Goal: Information Seeking & Learning: Check status

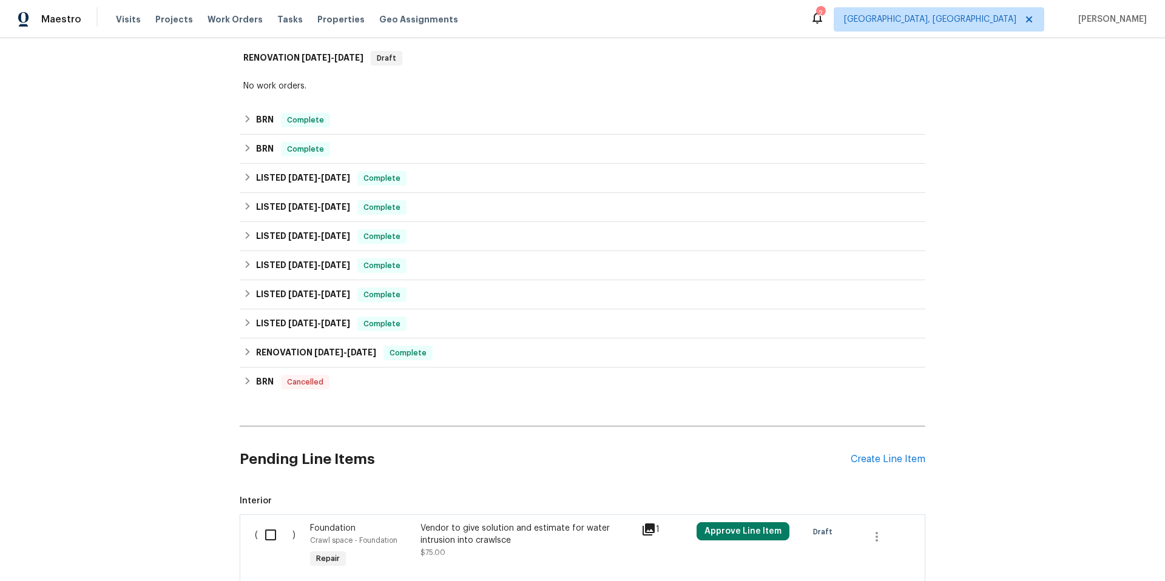
scroll to position [282, 0]
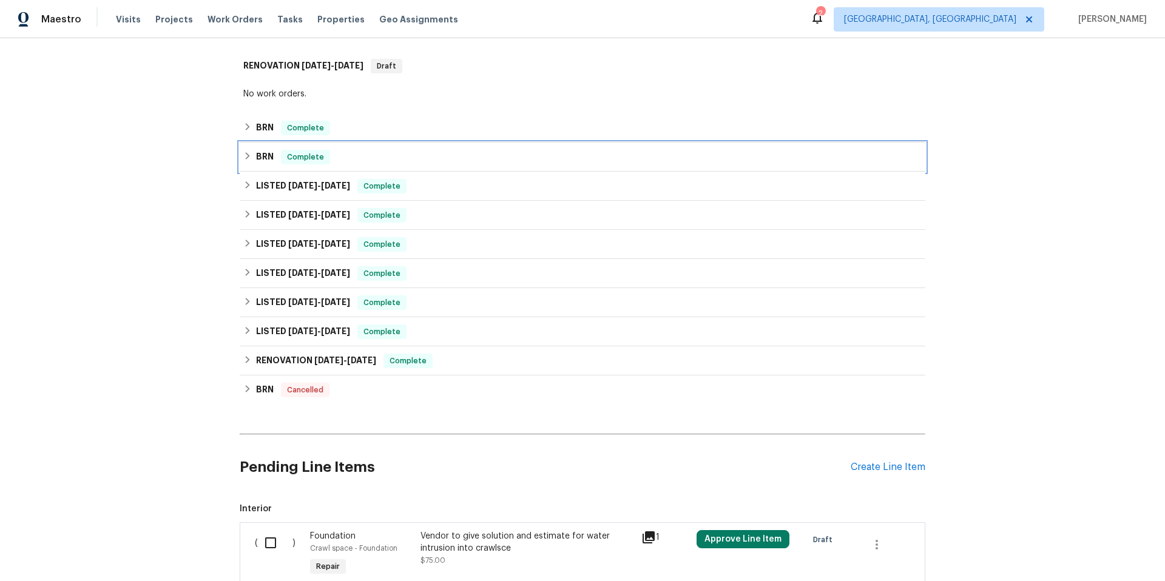
click at [268, 150] on h6 "BRN" at bounding box center [265, 157] width 18 height 15
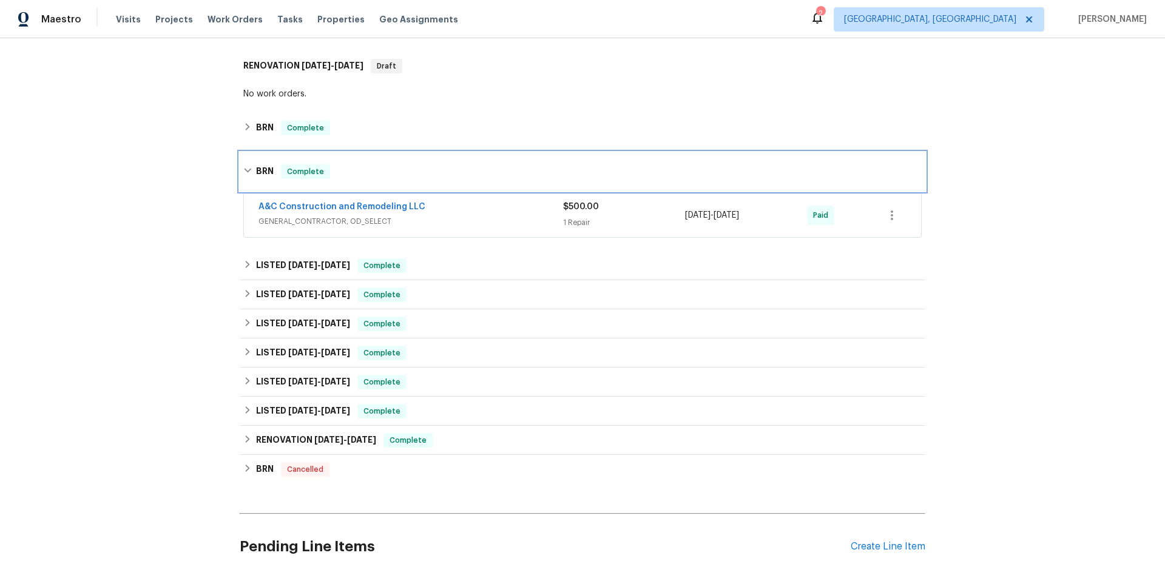
click at [267, 160] on div "BRN Complete" at bounding box center [582, 171] width 685 height 39
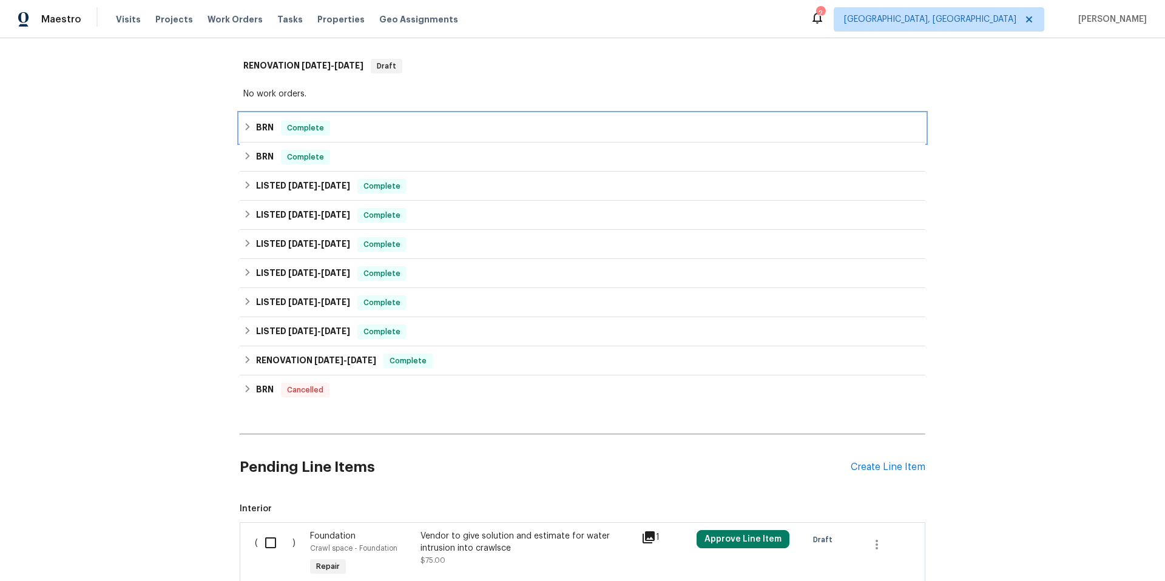
click at [268, 129] on h6 "BRN" at bounding box center [265, 128] width 18 height 15
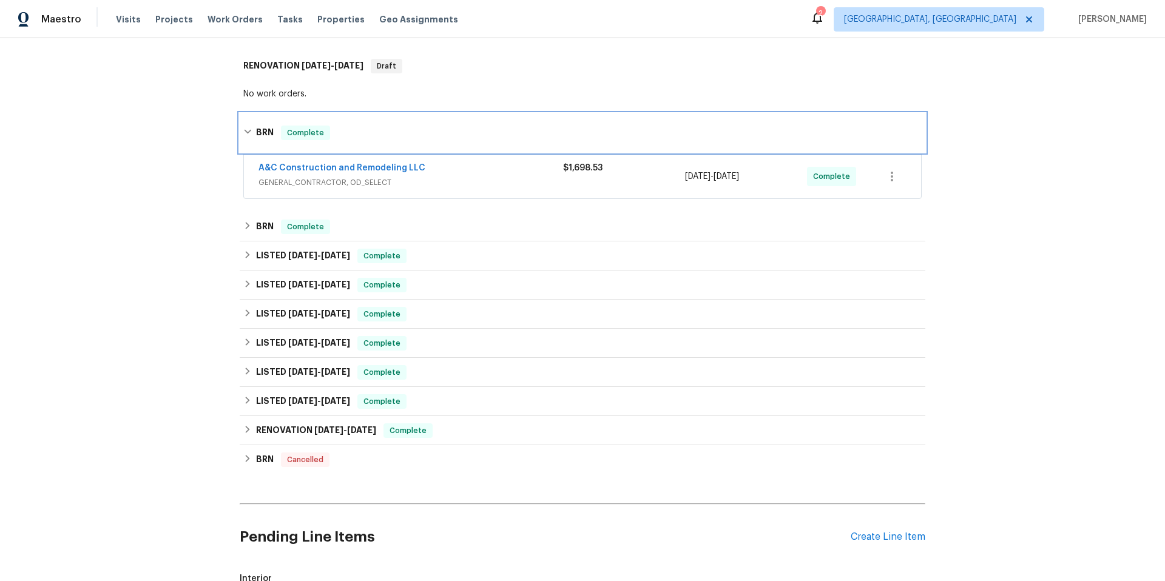
click at [268, 129] on h6 "BRN" at bounding box center [265, 133] width 18 height 15
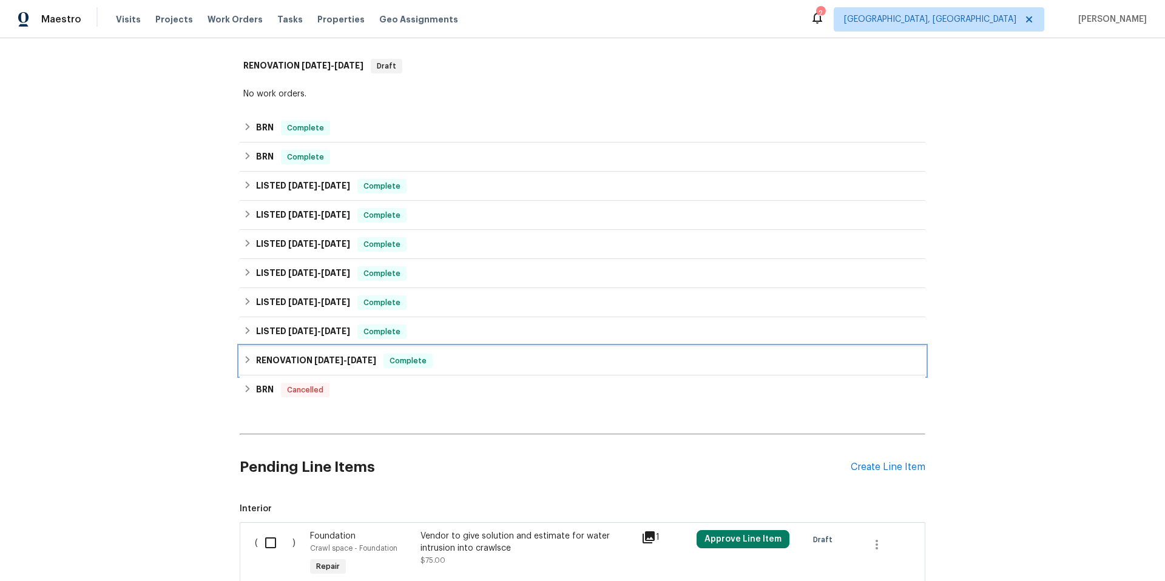
click at [274, 366] on h6 "RENOVATION [DATE] - [DATE]" at bounding box center [316, 361] width 120 height 15
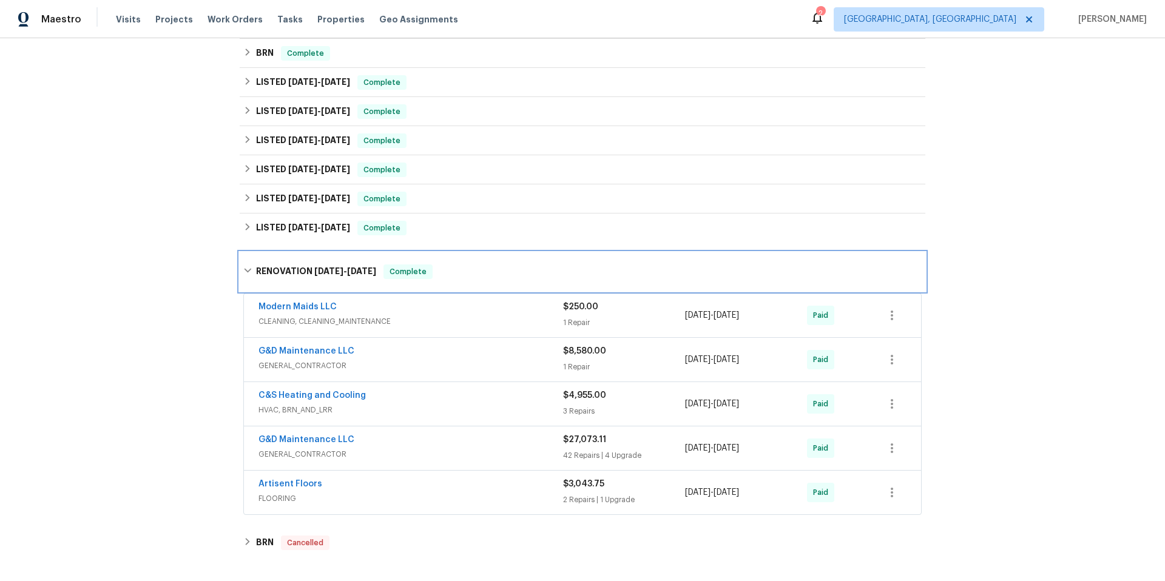
scroll to position [370, 0]
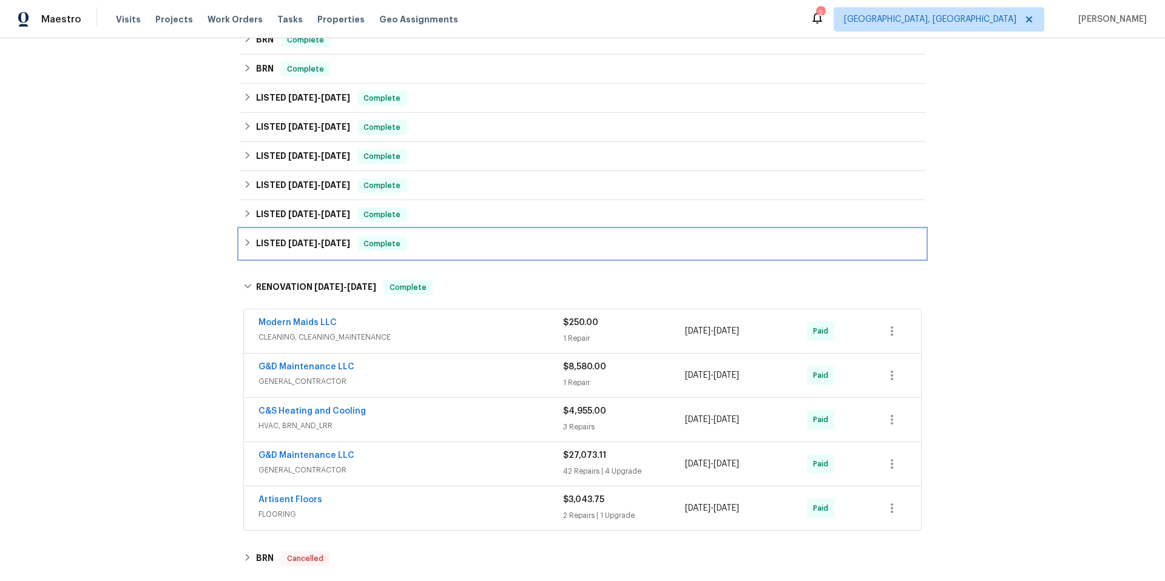
click at [429, 241] on div "LISTED [DATE] - [DATE] Complete" at bounding box center [582, 244] width 678 height 15
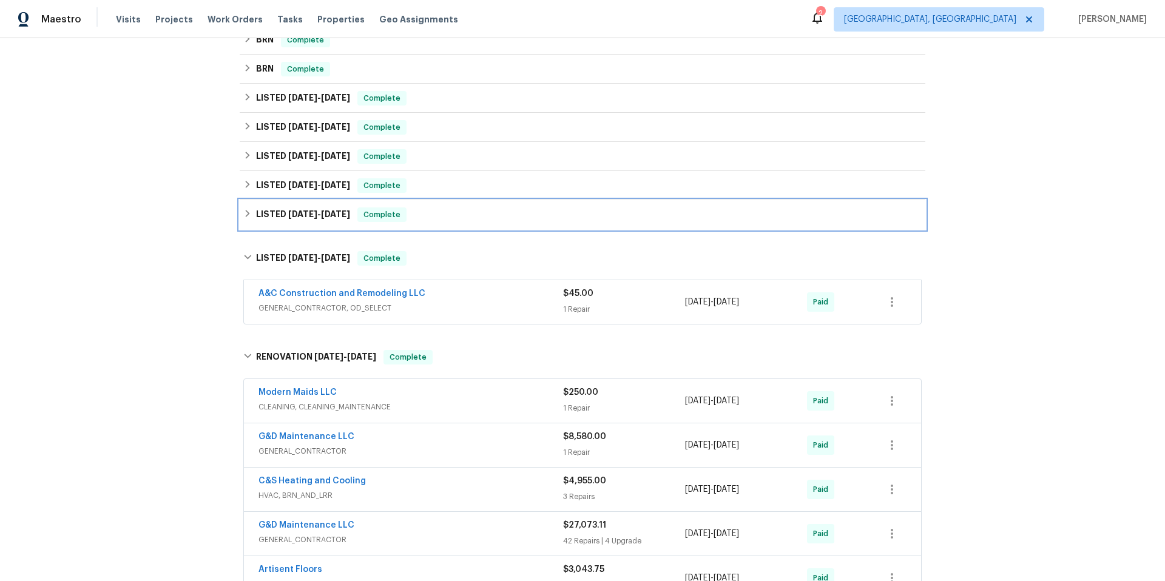
click at [425, 222] on div "LISTED [DATE] - [DATE] Complete" at bounding box center [582, 214] width 685 height 29
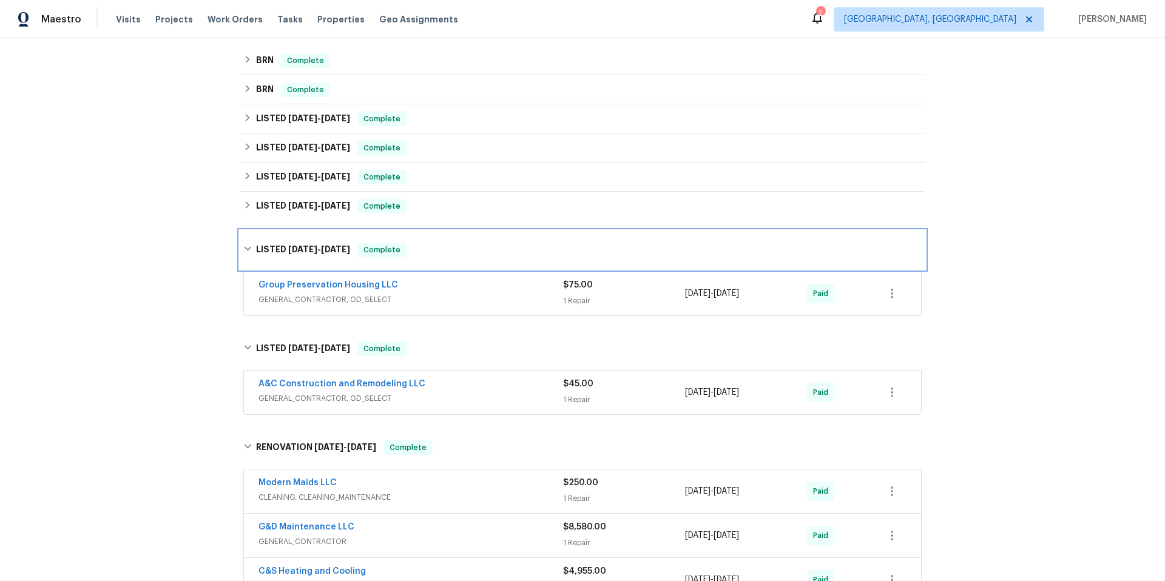
scroll to position [347, 0]
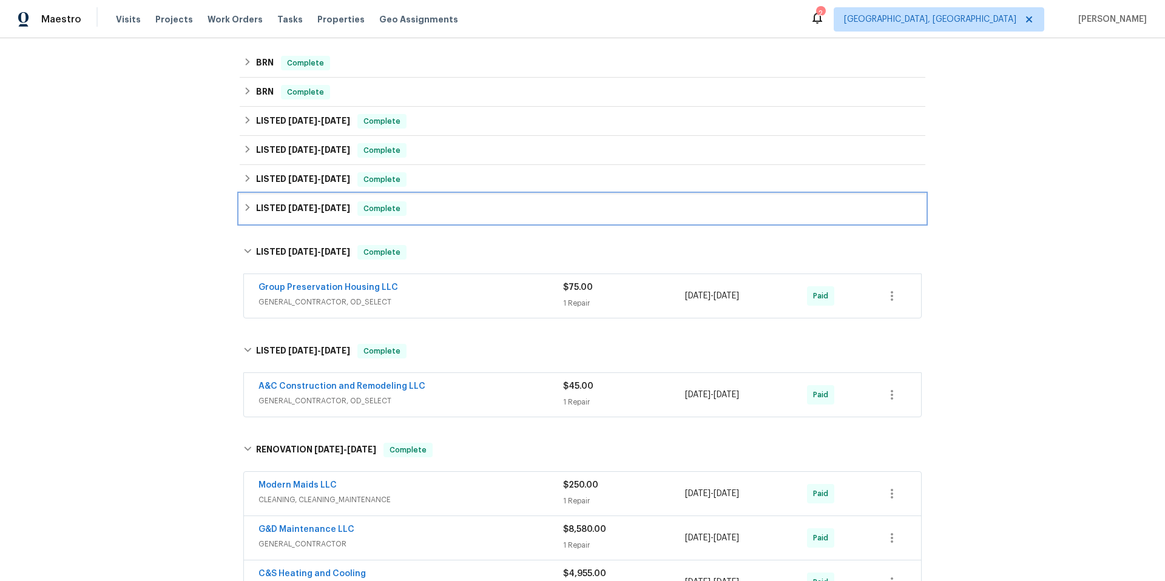
click at [423, 211] on div "LISTED [DATE] - [DATE] Complete" at bounding box center [582, 208] width 678 height 15
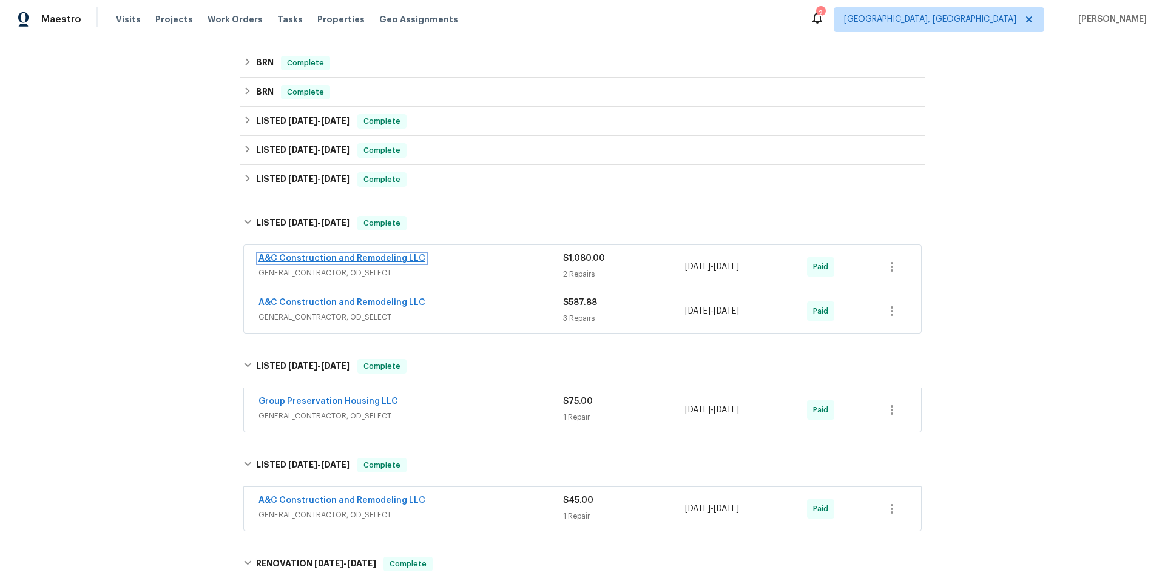
click at [395, 260] on link "A&C Construction and Remodeling LLC" at bounding box center [341, 258] width 167 height 8
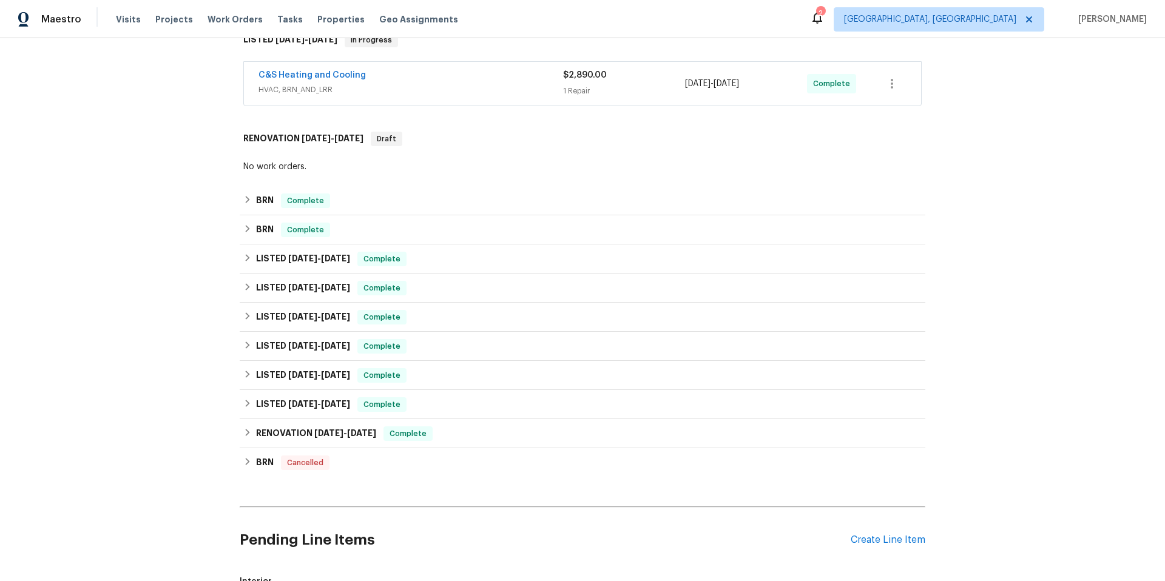
scroll to position [213, 0]
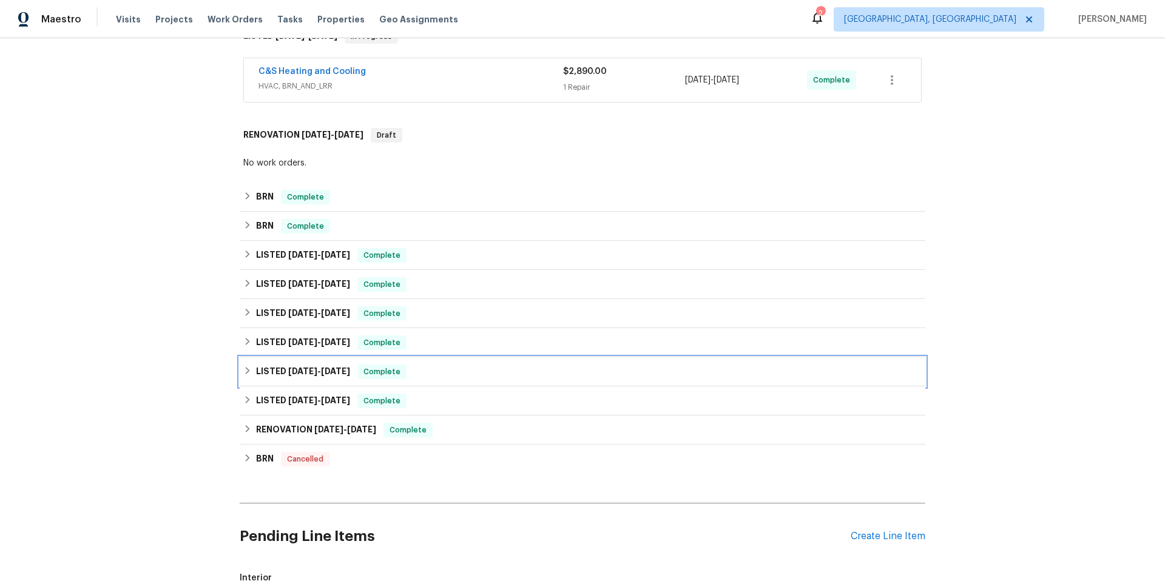
click at [258, 369] on h6 "LISTED [DATE] - [DATE]" at bounding box center [303, 372] width 94 height 15
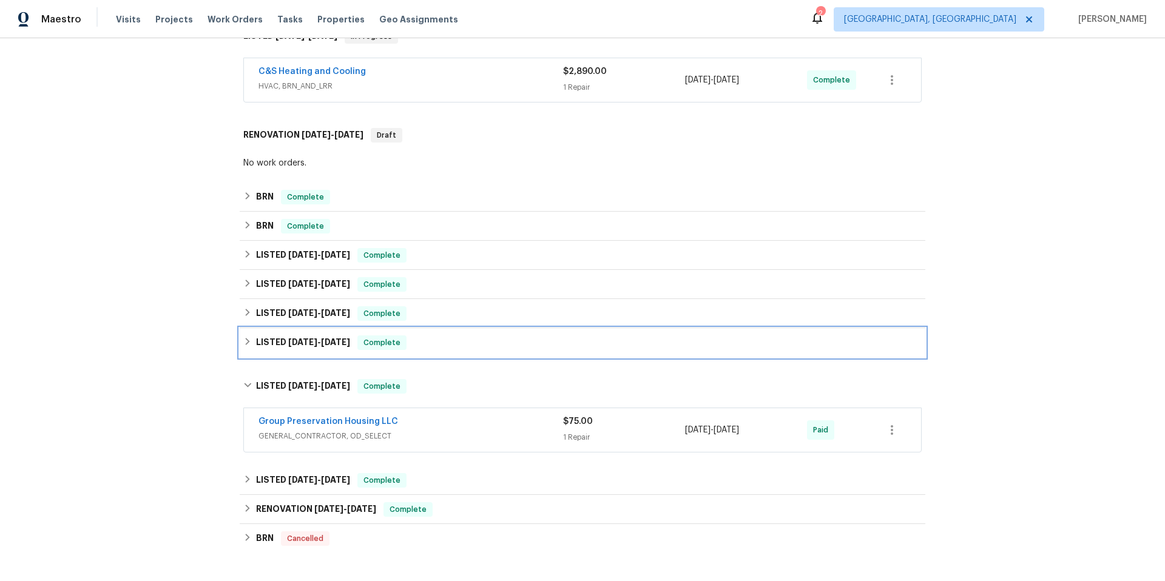
click at [276, 351] on div "LISTED [DATE] - [DATE] Complete" at bounding box center [582, 342] width 685 height 29
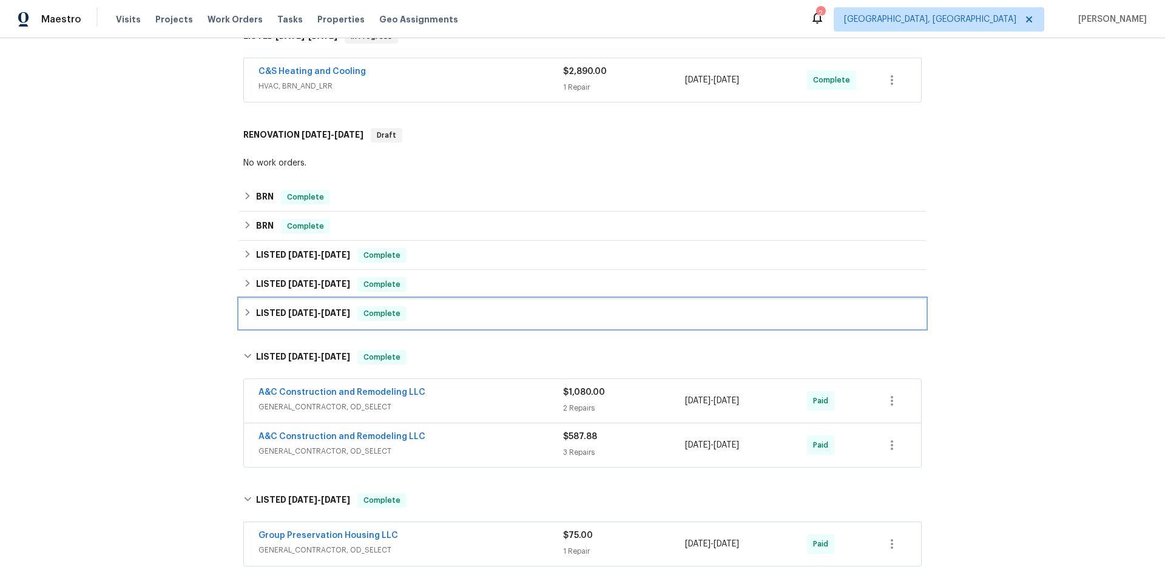
click at [285, 321] on div "LISTED 4/23/25 - 4/30/25 Complete" at bounding box center [582, 313] width 685 height 29
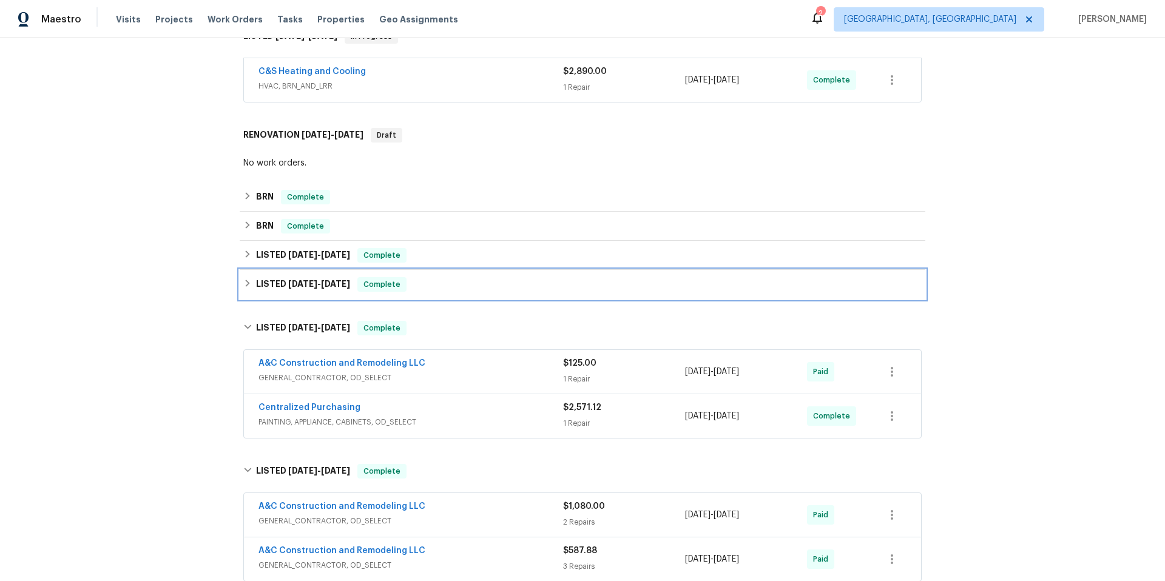
click at [288, 294] on div "LISTED 5/2/25 - 5/9/25 Complete" at bounding box center [582, 284] width 685 height 29
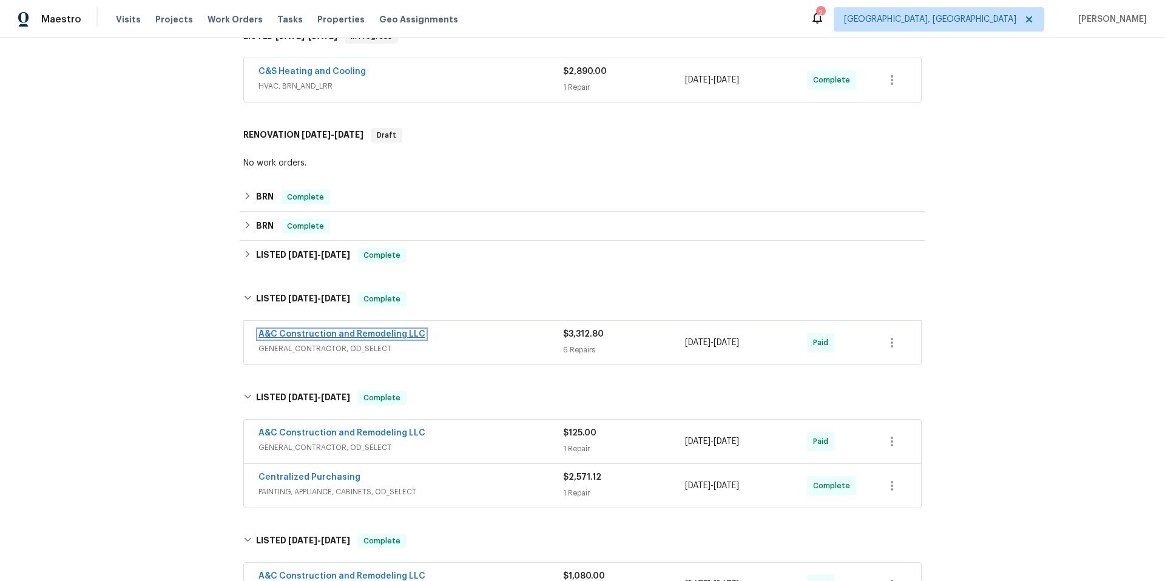
click at [303, 336] on link "A&C Construction and Remodeling LLC" at bounding box center [341, 334] width 167 height 8
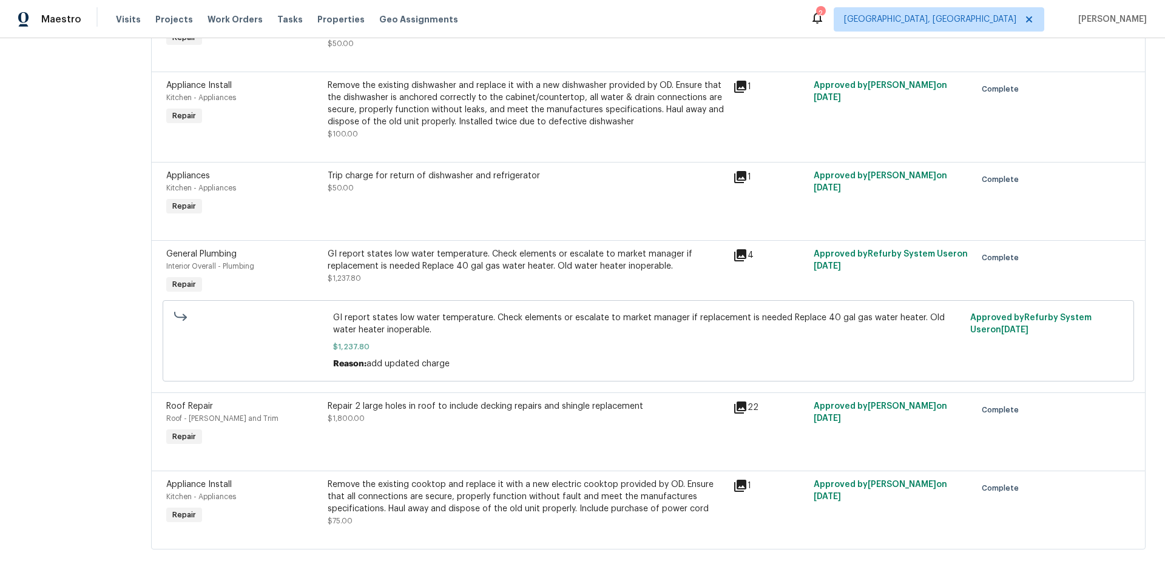
scroll to position [243, 0]
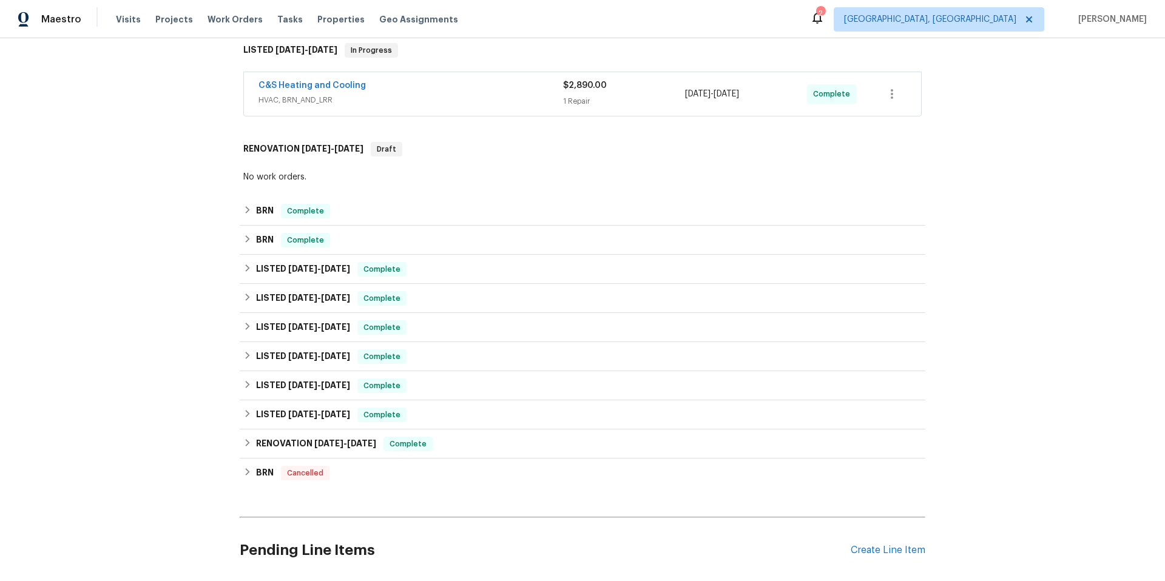
scroll to position [204, 0]
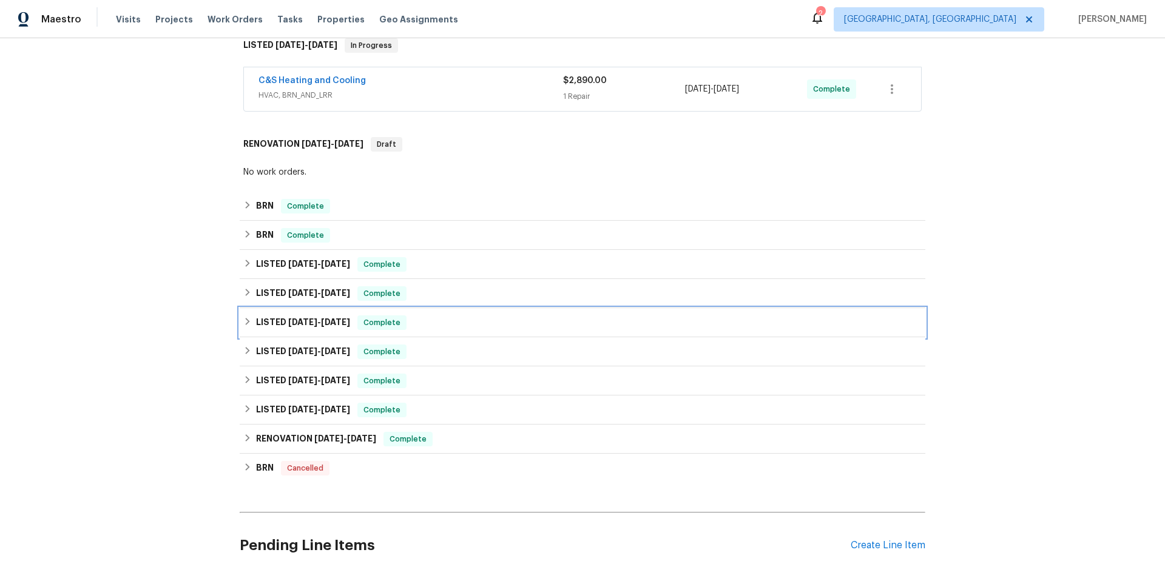
click at [304, 320] on span "[DATE]" at bounding box center [302, 322] width 29 height 8
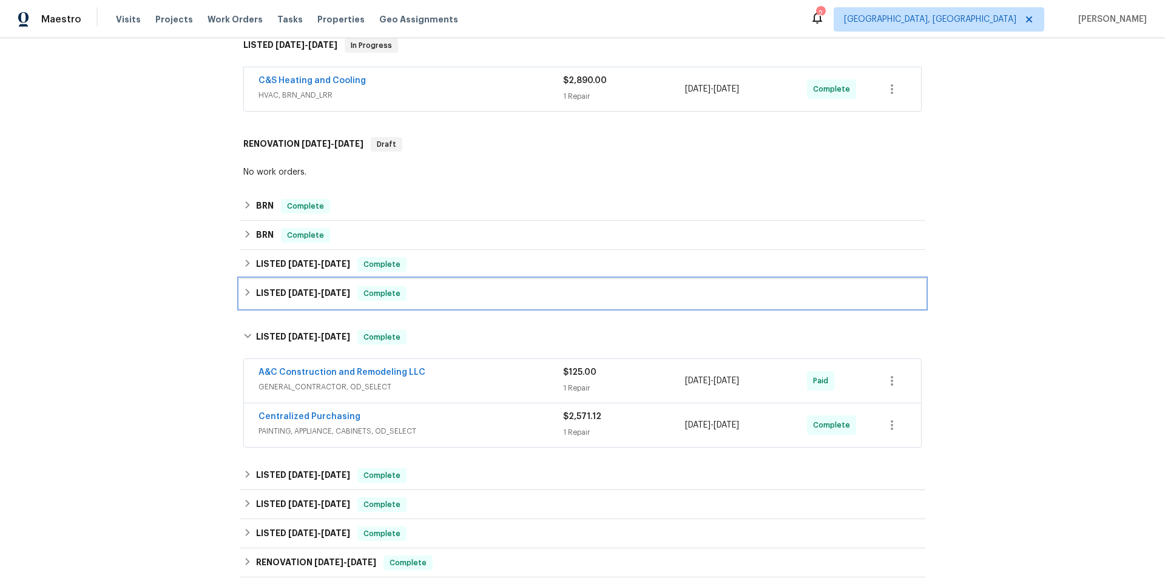
click at [305, 299] on h6 "LISTED 5/2/25 - 5/9/25" at bounding box center [303, 293] width 94 height 15
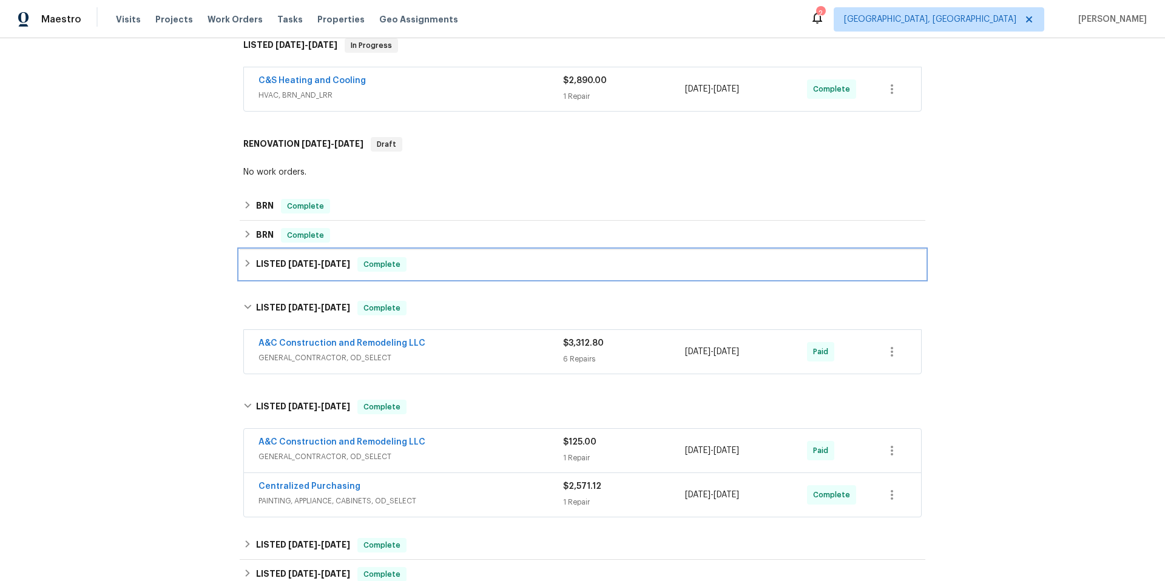
click at [308, 268] on h6 "LISTED 6/16/25 - 6/18/25" at bounding box center [303, 264] width 94 height 15
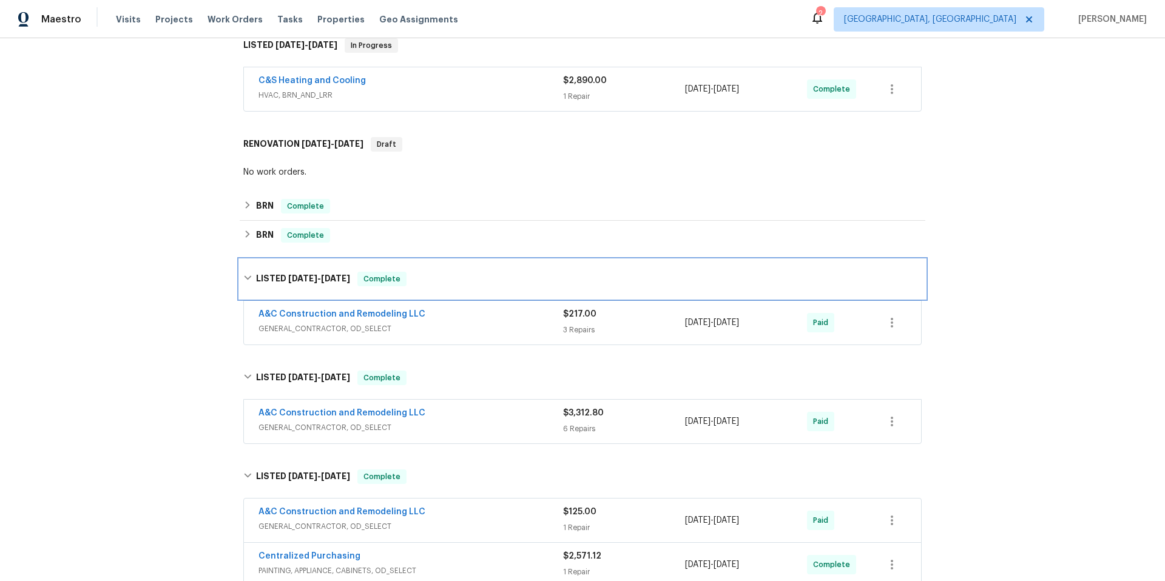
scroll to position [186, 0]
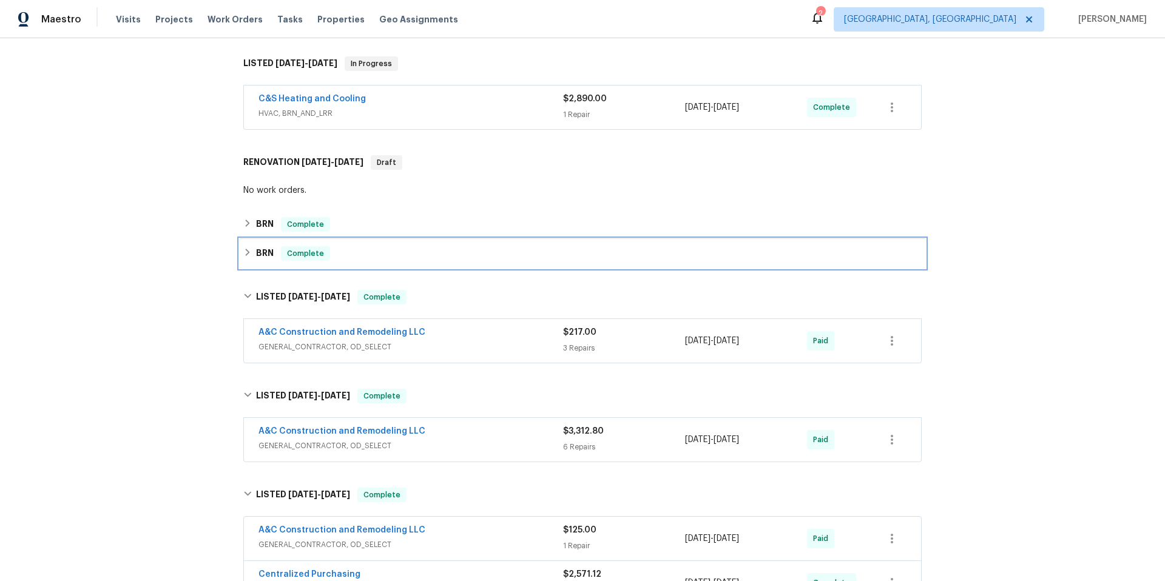
click at [268, 257] on h6 "BRN" at bounding box center [265, 253] width 18 height 15
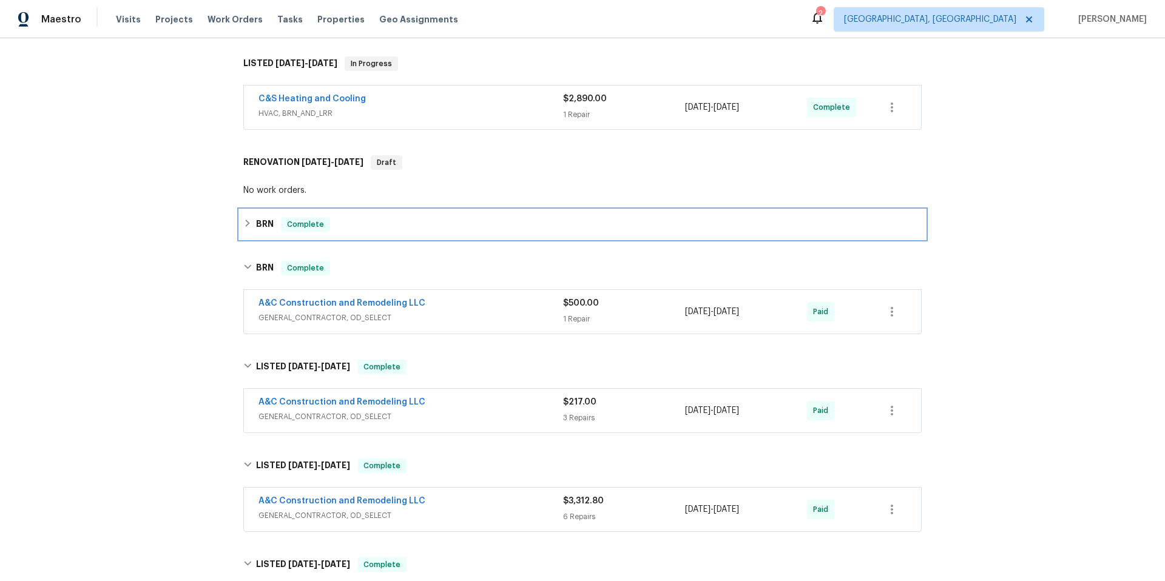
click at [269, 233] on div "BRN Complete" at bounding box center [582, 224] width 685 height 29
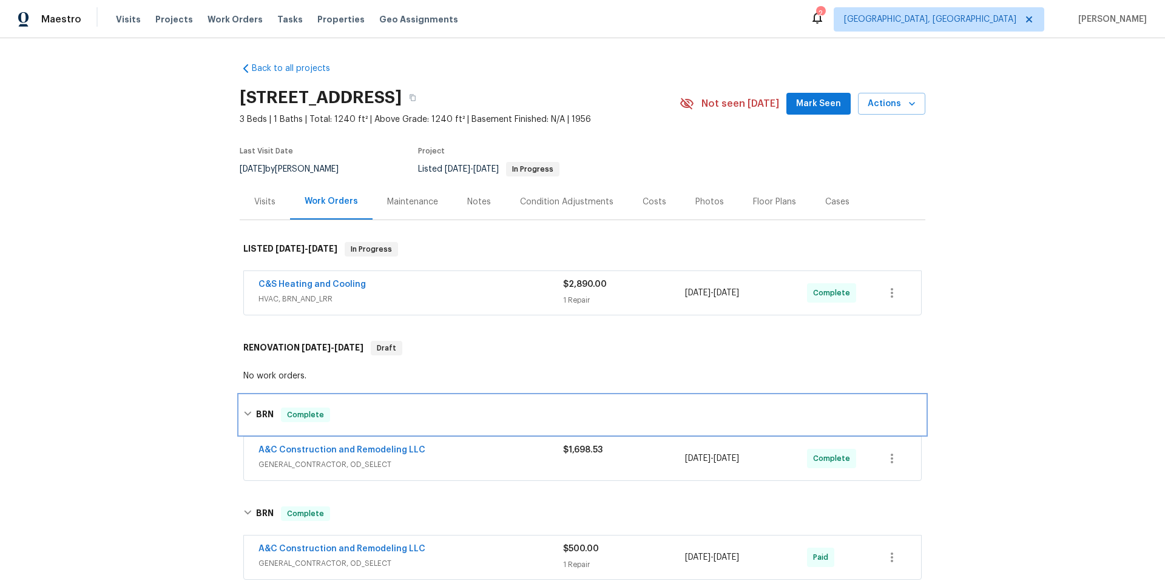
scroll to position [778, 0]
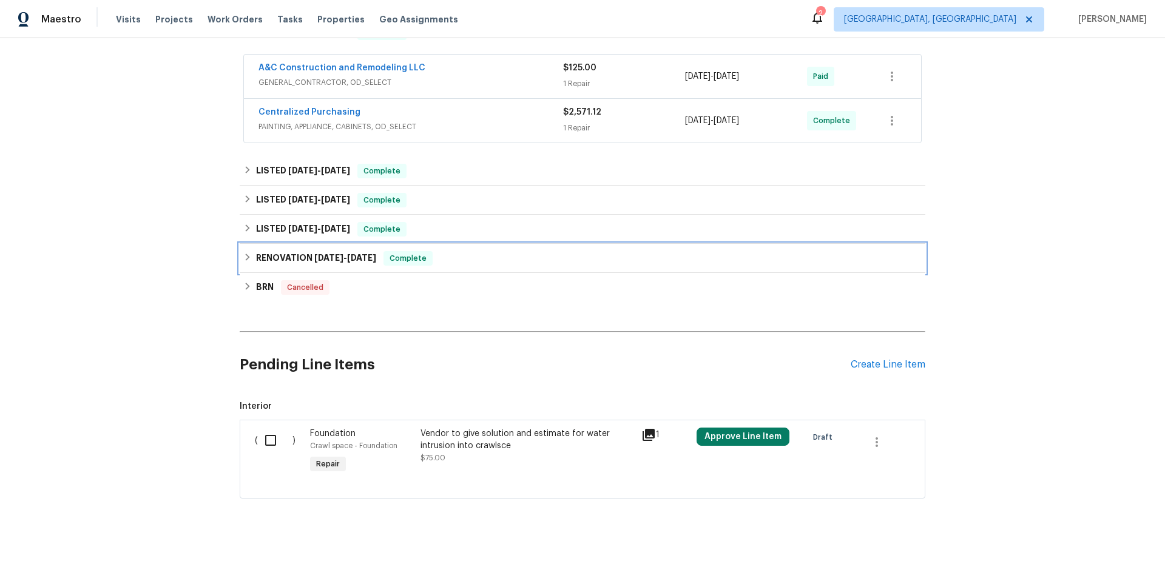
click at [283, 264] on h6 "RENOVATION [DATE] - [DATE]" at bounding box center [316, 258] width 120 height 15
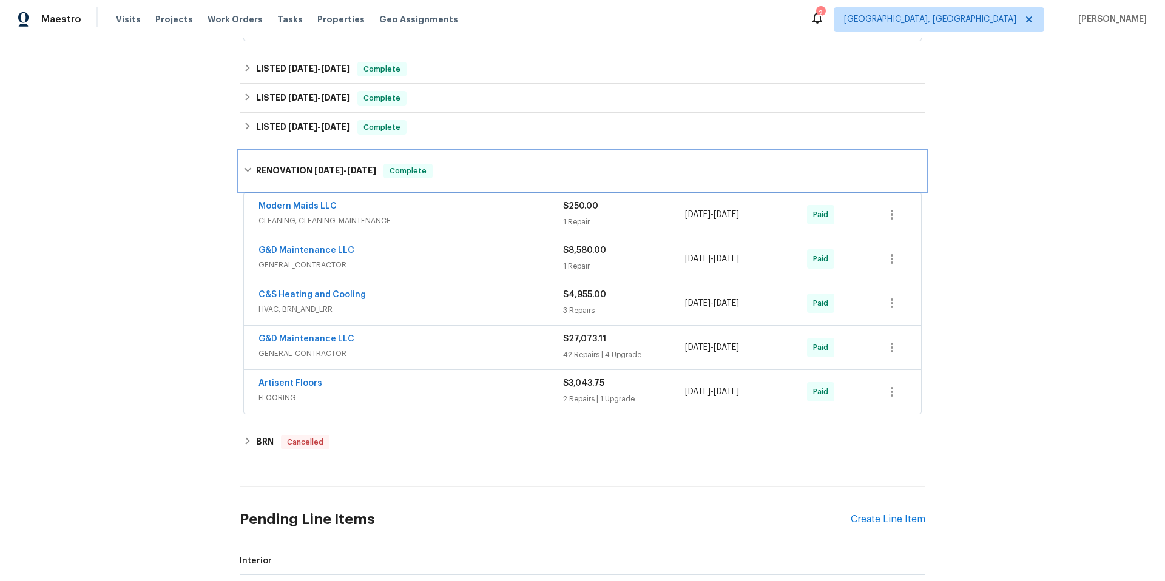
scroll to position [887, 0]
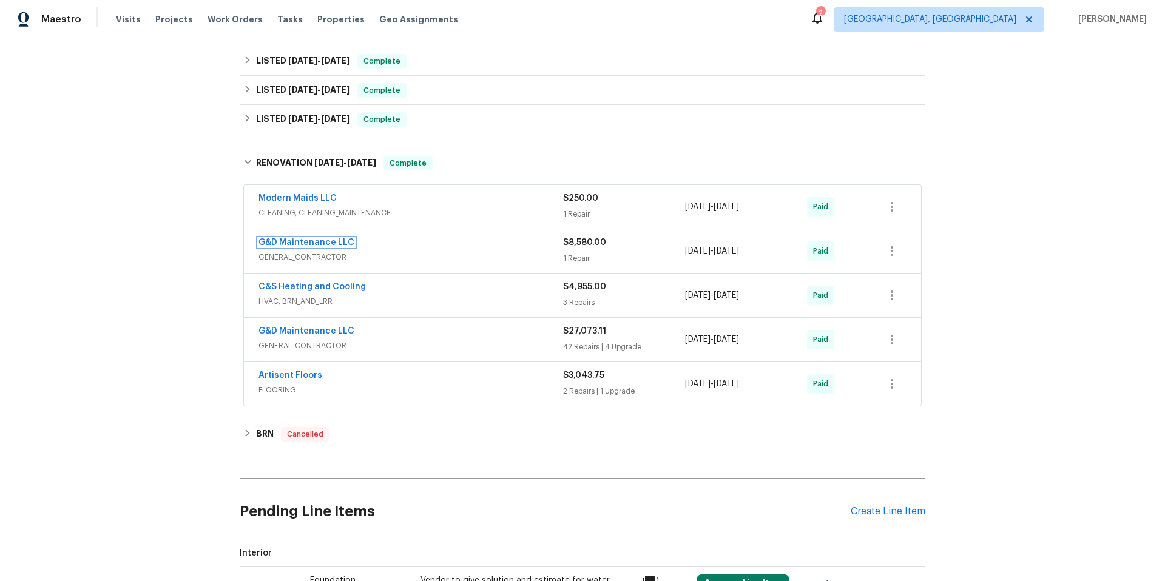
click at [306, 239] on link "G&D Maintenance LLC" at bounding box center [306, 242] width 96 height 8
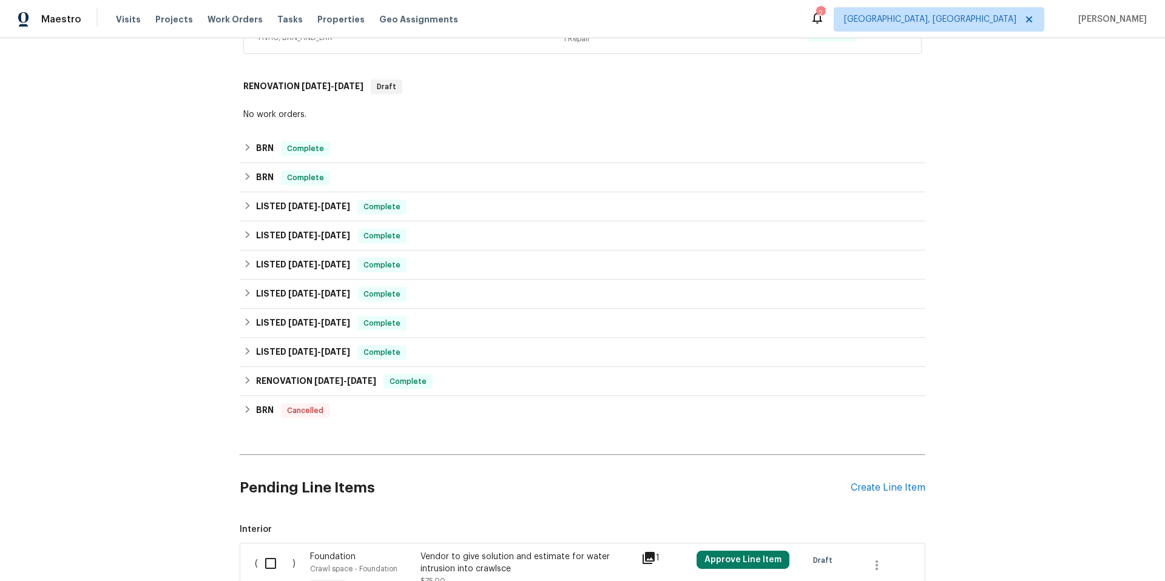
scroll to position [268, 0]
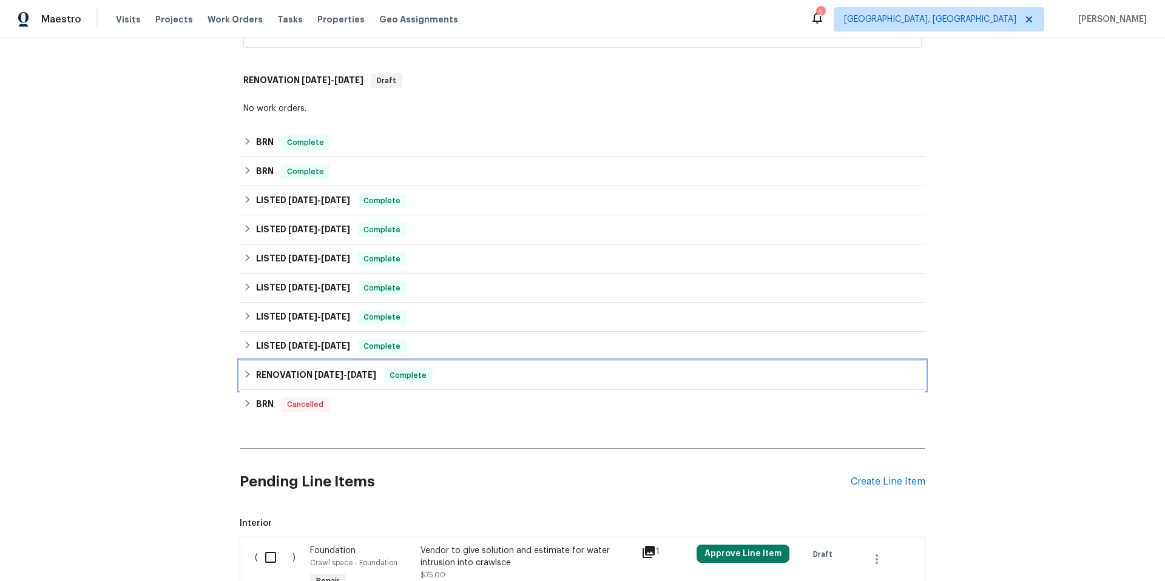
click at [321, 365] on div "RENOVATION [DATE] - [DATE] Complete" at bounding box center [582, 375] width 685 height 29
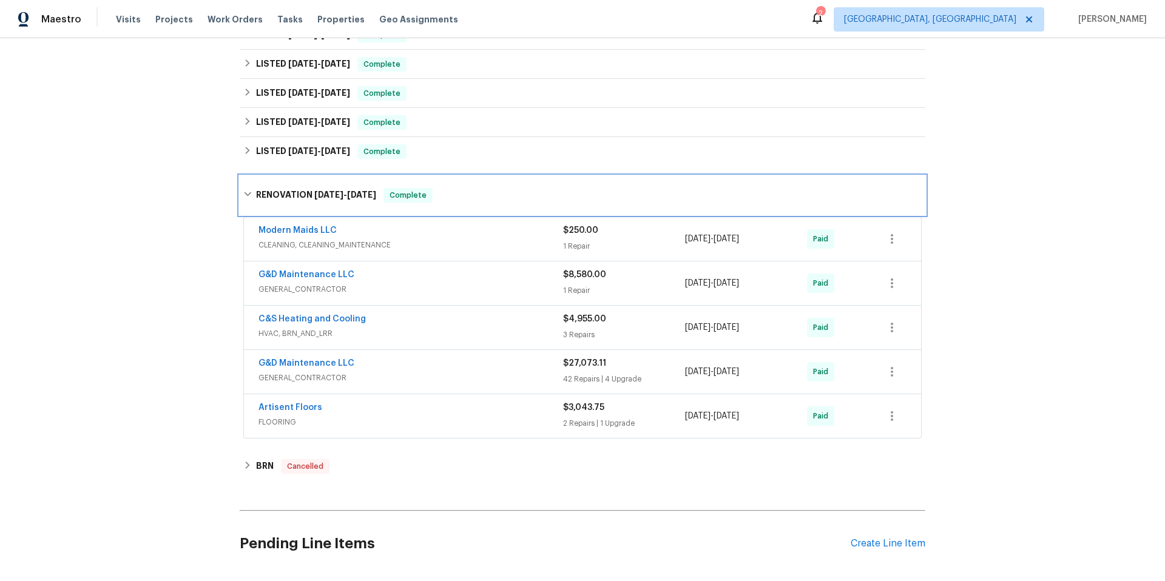
scroll to position [466, 0]
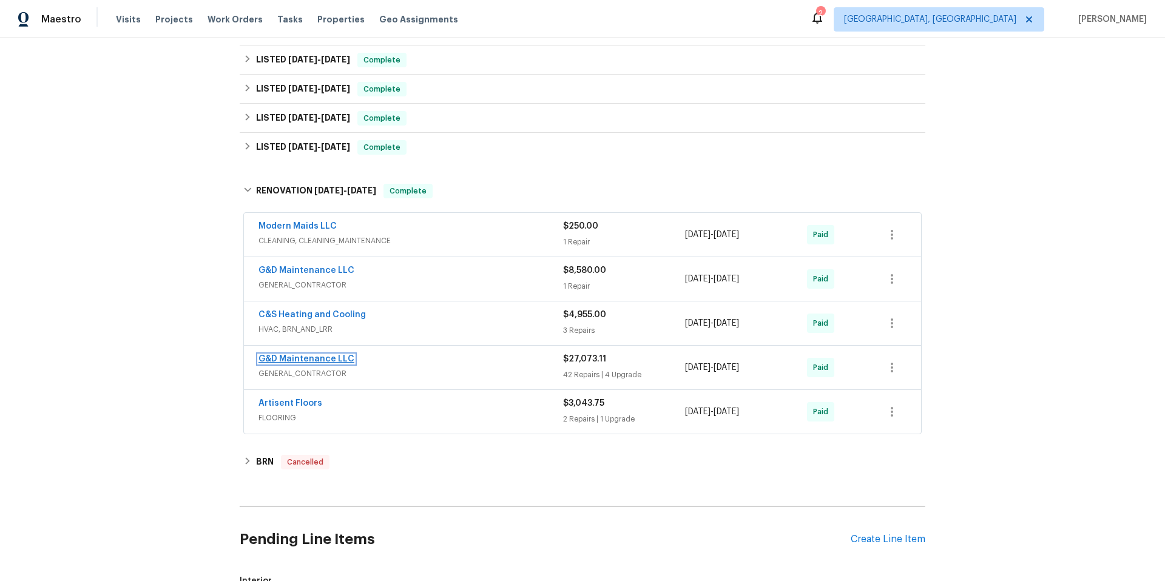
click at [340, 359] on link "G&D Maintenance LLC" at bounding box center [306, 359] width 96 height 8
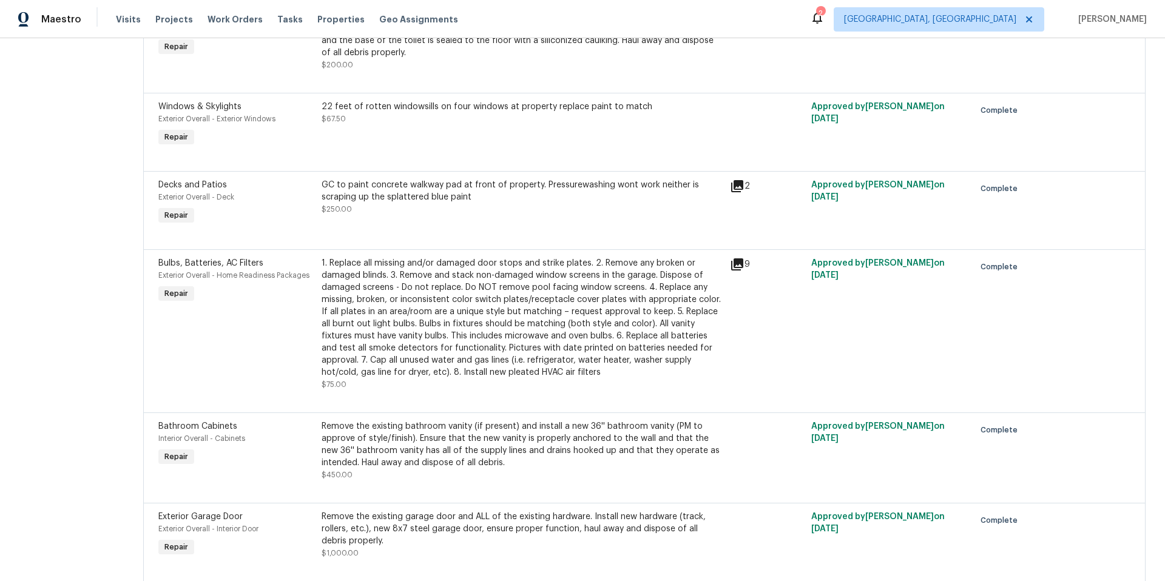
scroll to position [2607, 0]
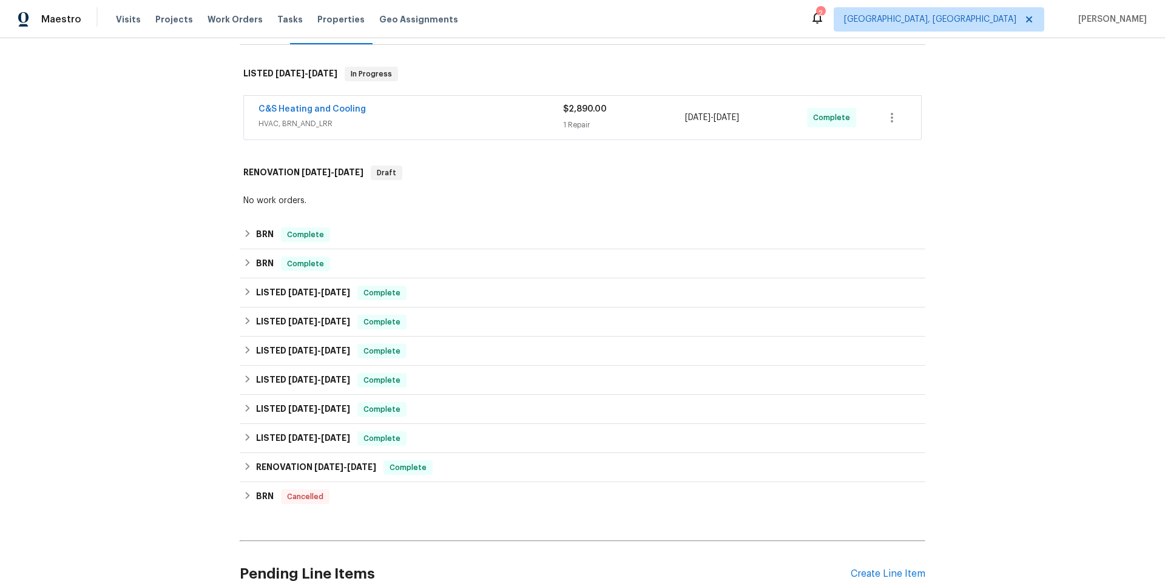
scroll to position [197, 0]
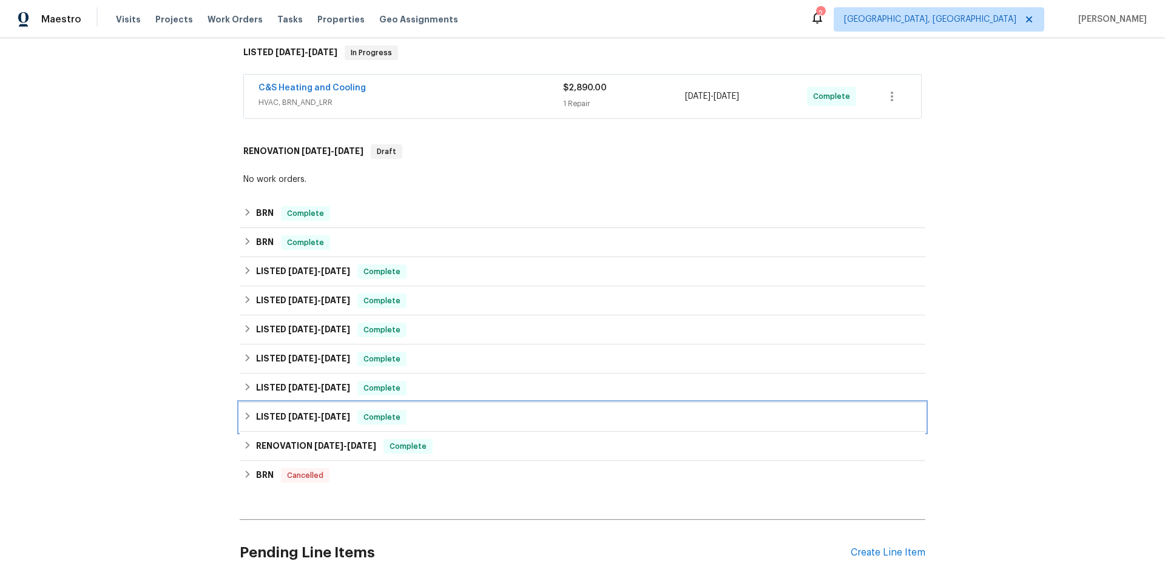
click at [277, 419] on h6 "LISTED 1/2/25 - 1/4/25" at bounding box center [303, 417] width 94 height 15
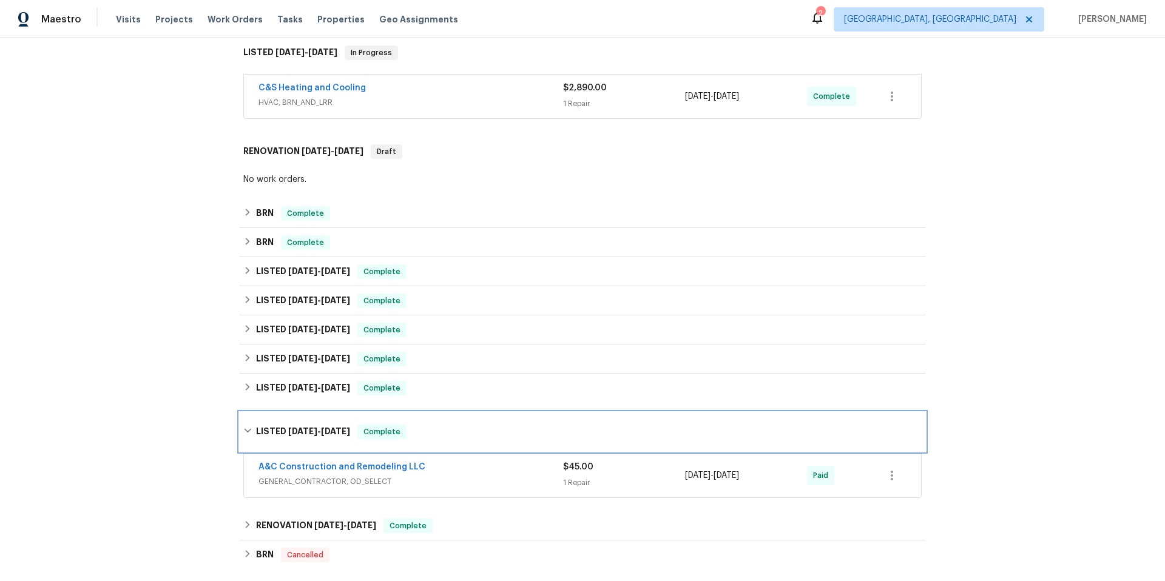
click at [278, 422] on div "LISTED [DATE] - [DATE] Complete" at bounding box center [582, 431] width 685 height 39
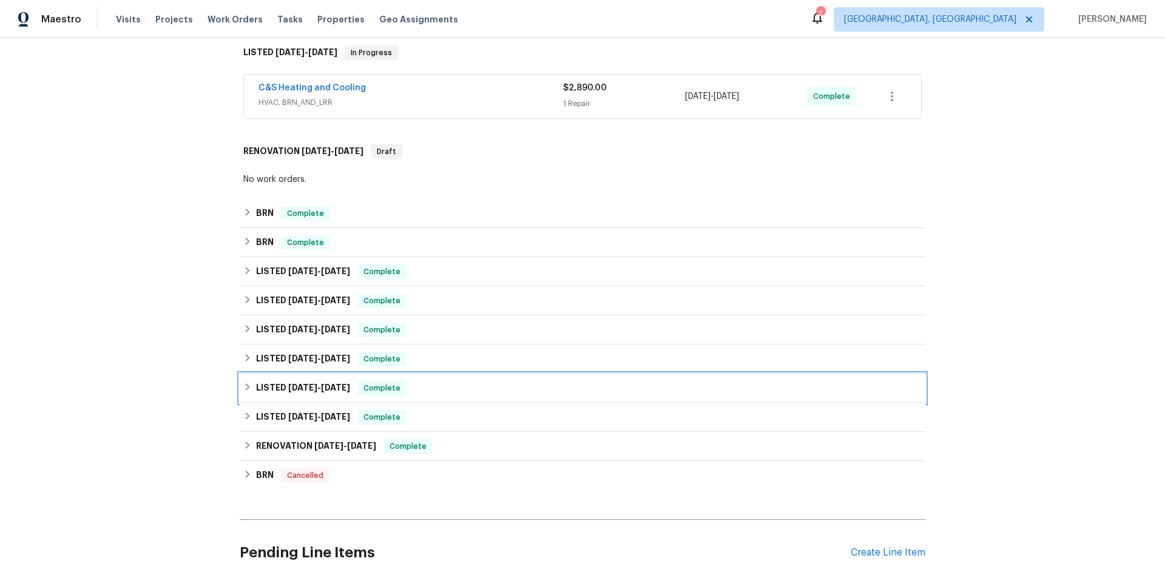
click at [281, 382] on h6 "LISTED 1/15/25 - 1/20/25" at bounding box center [303, 388] width 94 height 15
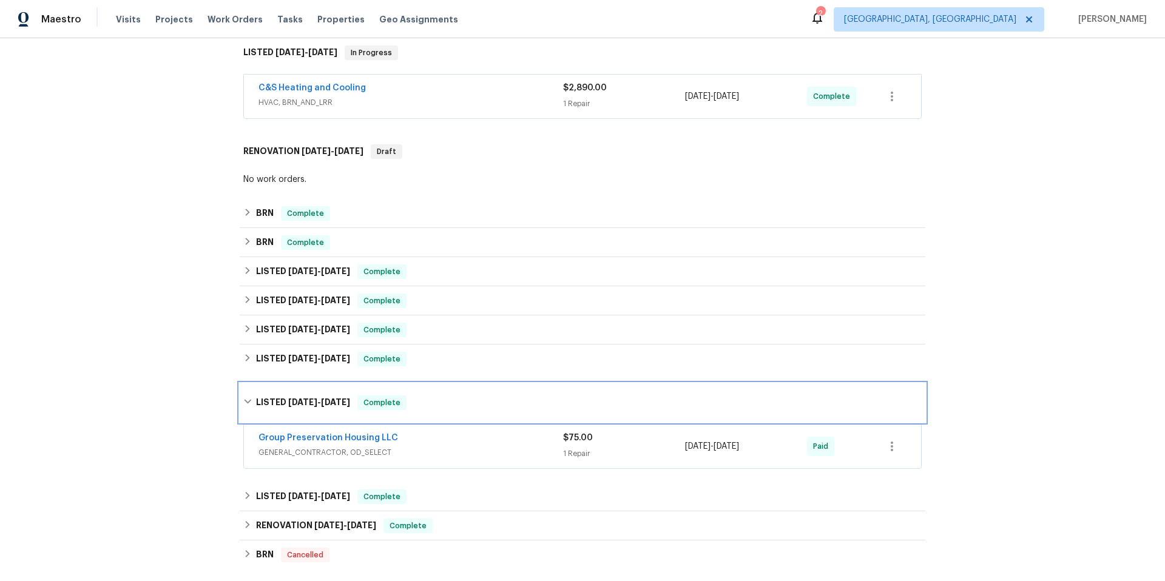
click at [280, 394] on div "LISTED [DATE] - [DATE] Complete" at bounding box center [582, 402] width 685 height 39
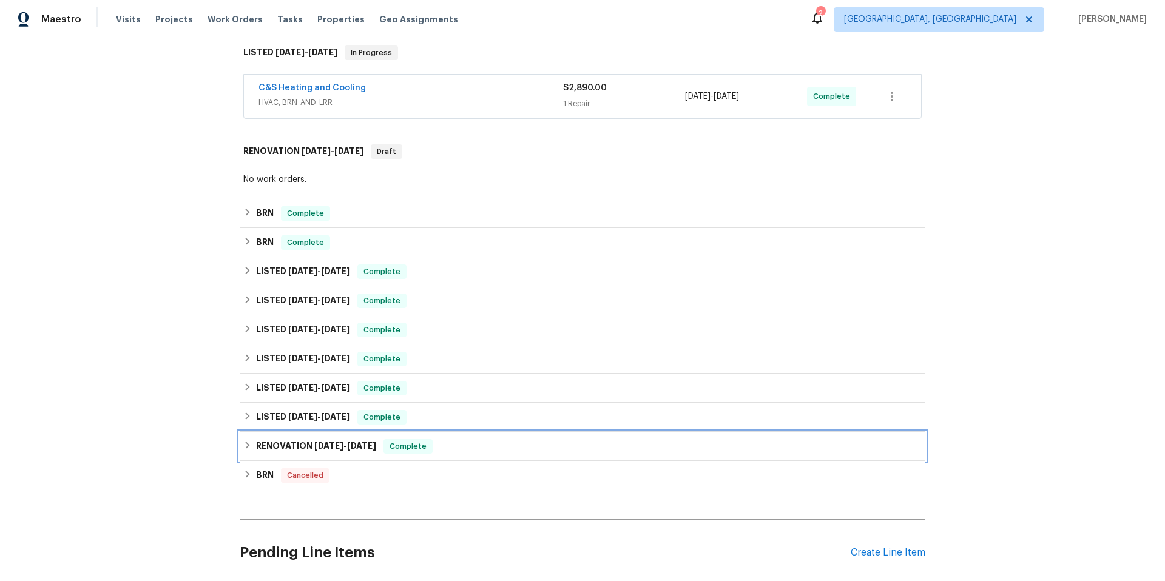
click at [280, 444] on h6 "RENOVATION [DATE] - [DATE]" at bounding box center [316, 446] width 120 height 15
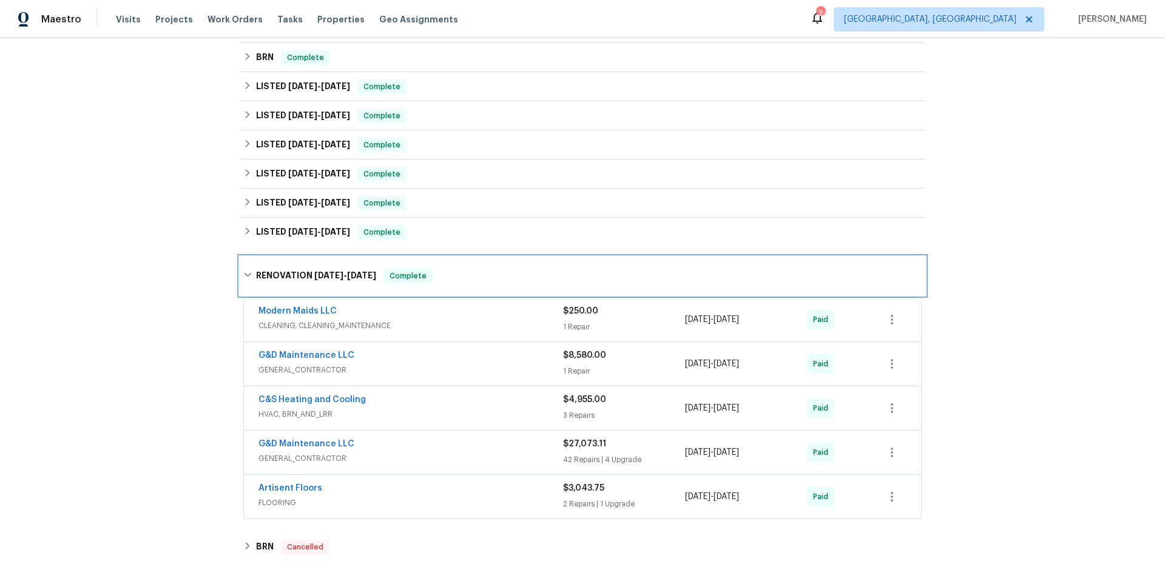
scroll to position [385, 0]
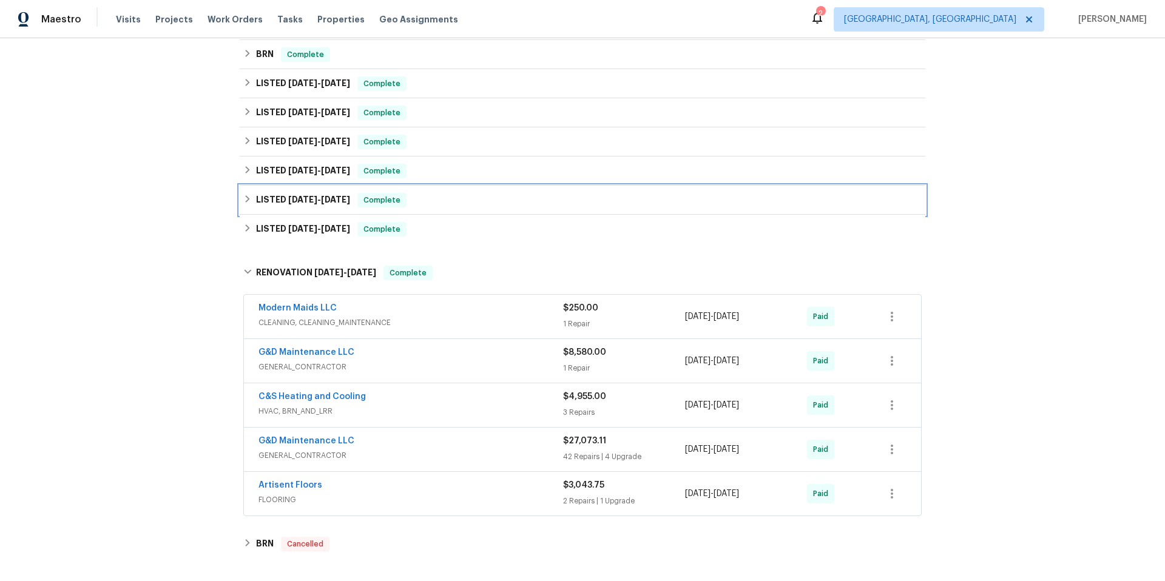
click at [267, 197] on h6 "LISTED 1/15/25 - 1/20/25" at bounding box center [303, 200] width 94 height 15
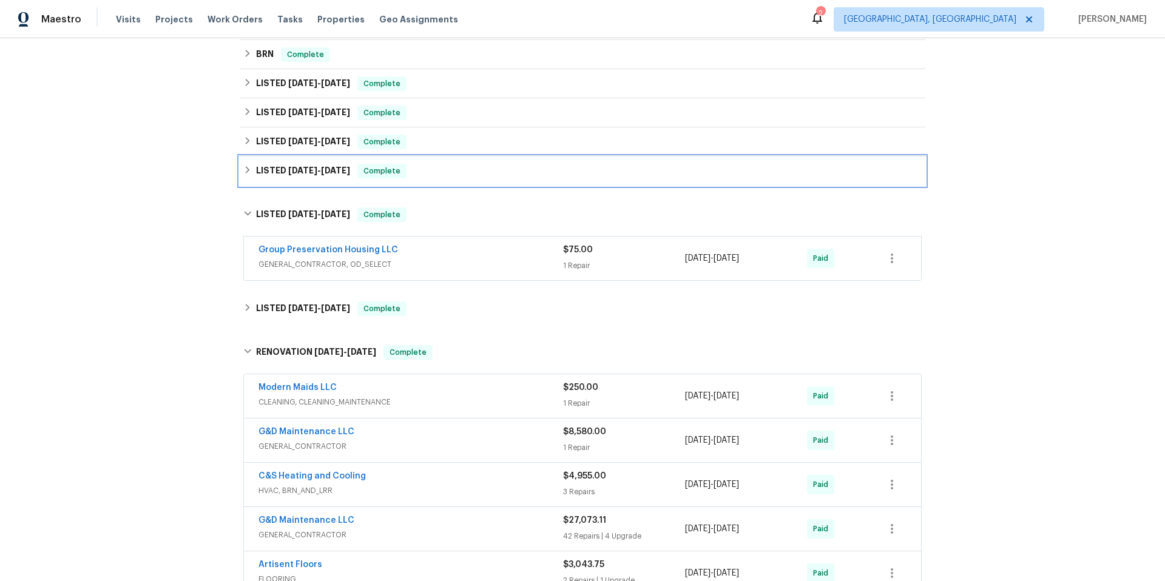
click at [293, 176] on h6 "LISTED 3/17/25 - 3/23/25" at bounding box center [303, 171] width 94 height 15
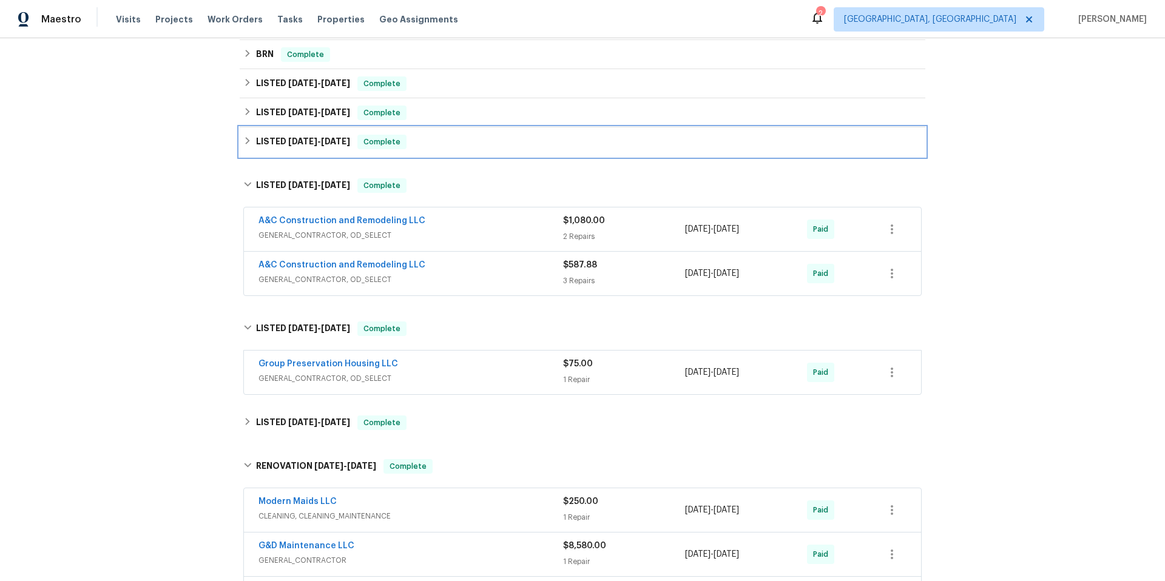
click at [302, 153] on div "LISTED 4/23/25 - 4/30/25 Complete" at bounding box center [582, 141] width 685 height 29
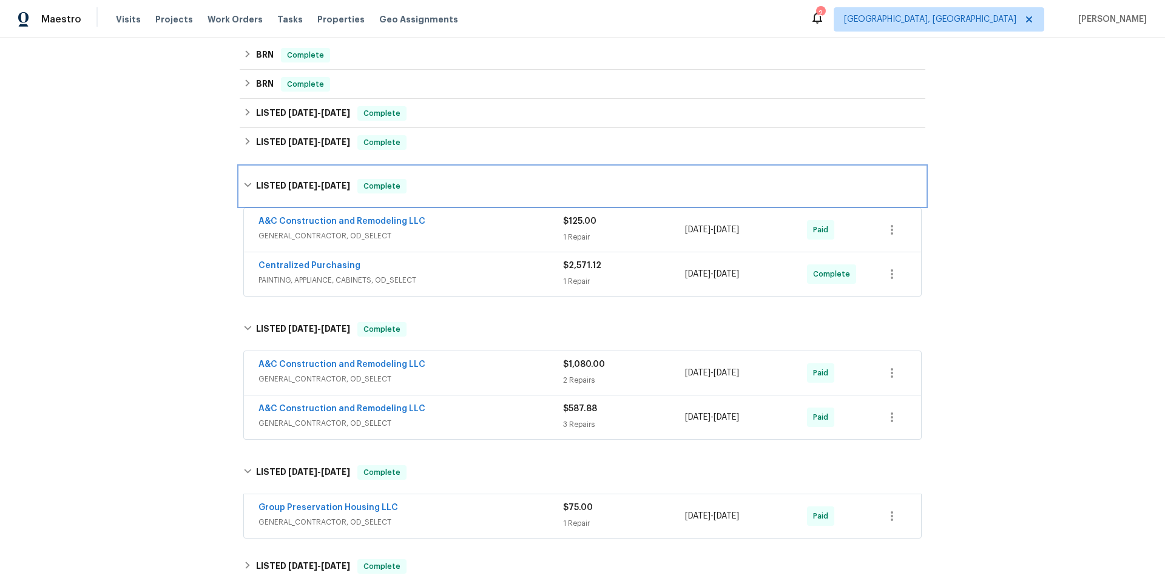
scroll to position [349, 0]
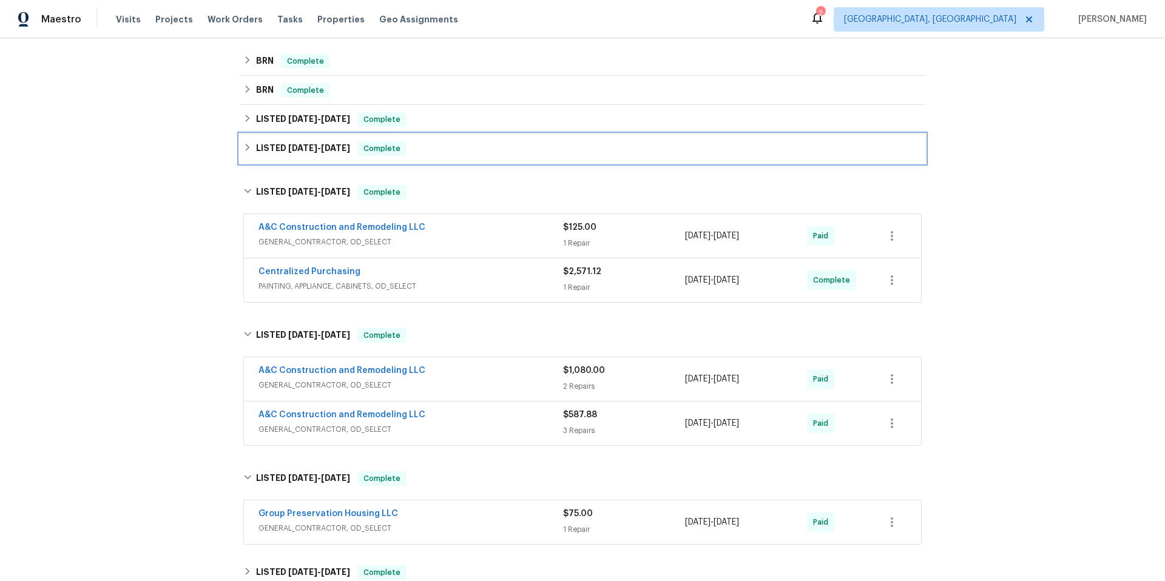
click at [302, 153] on h6 "LISTED 5/2/25 - 5/9/25" at bounding box center [303, 148] width 94 height 15
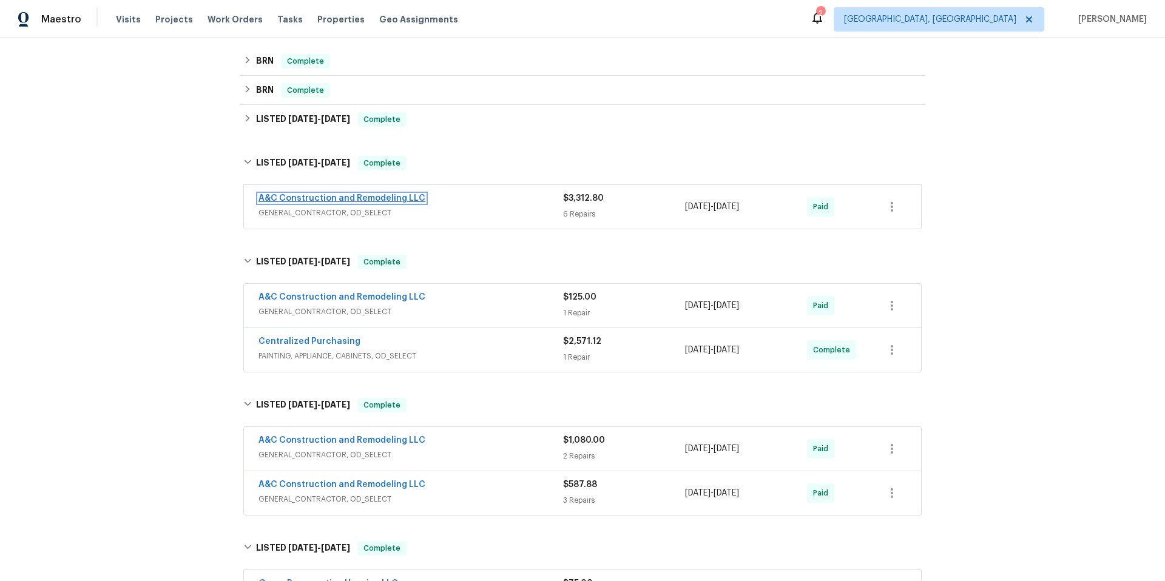
click at [315, 197] on link "A&C Construction and Remodeling LLC" at bounding box center [341, 198] width 167 height 8
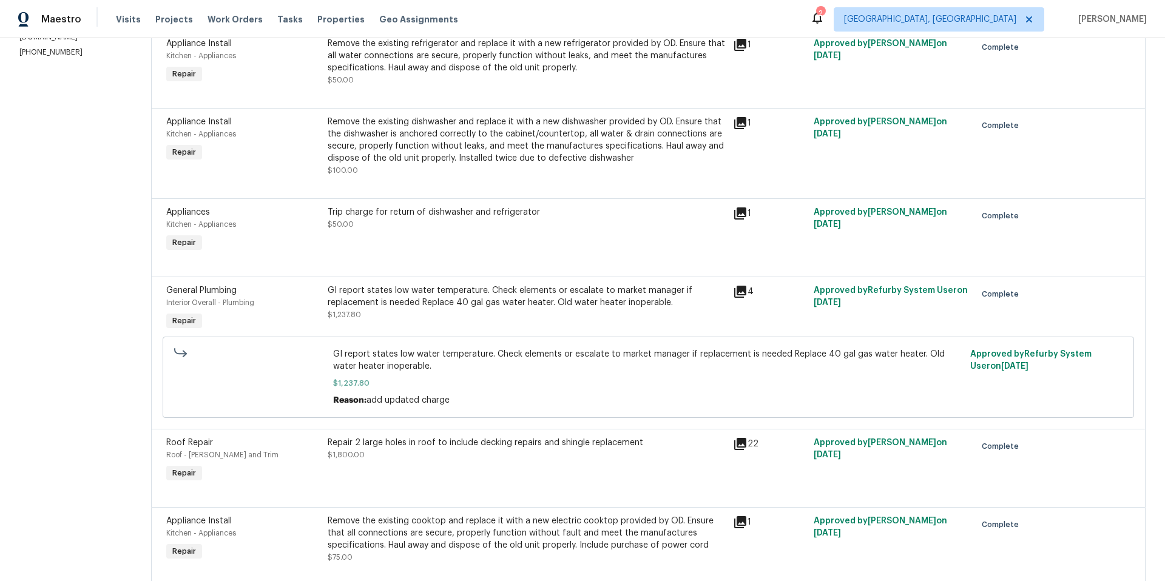
scroll to position [243, 0]
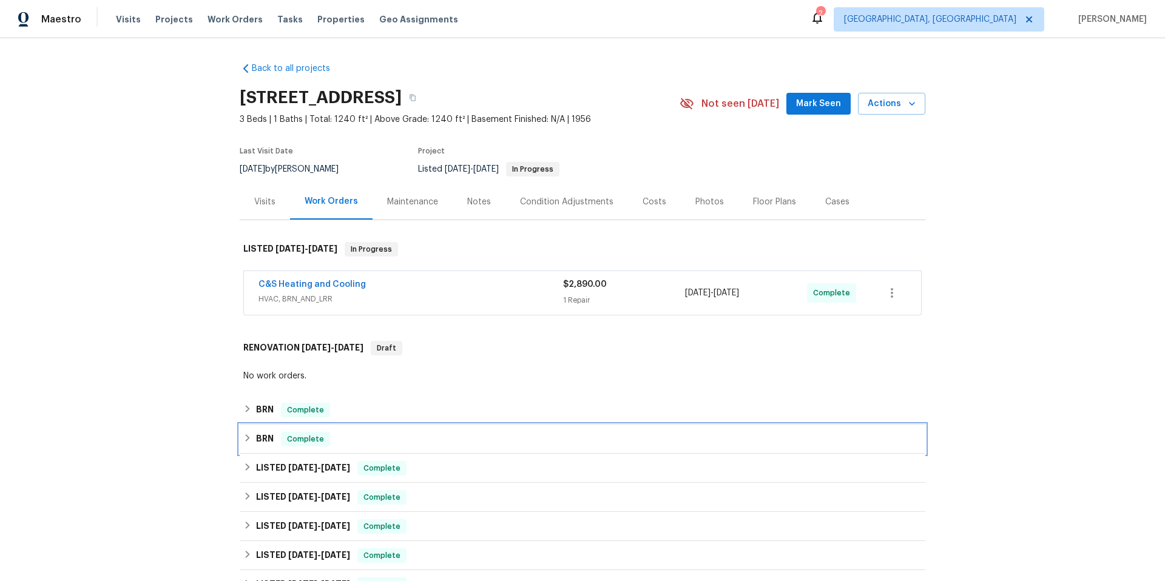
click at [324, 445] on span "Complete" at bounding box center [305, 439] width 47 height 12
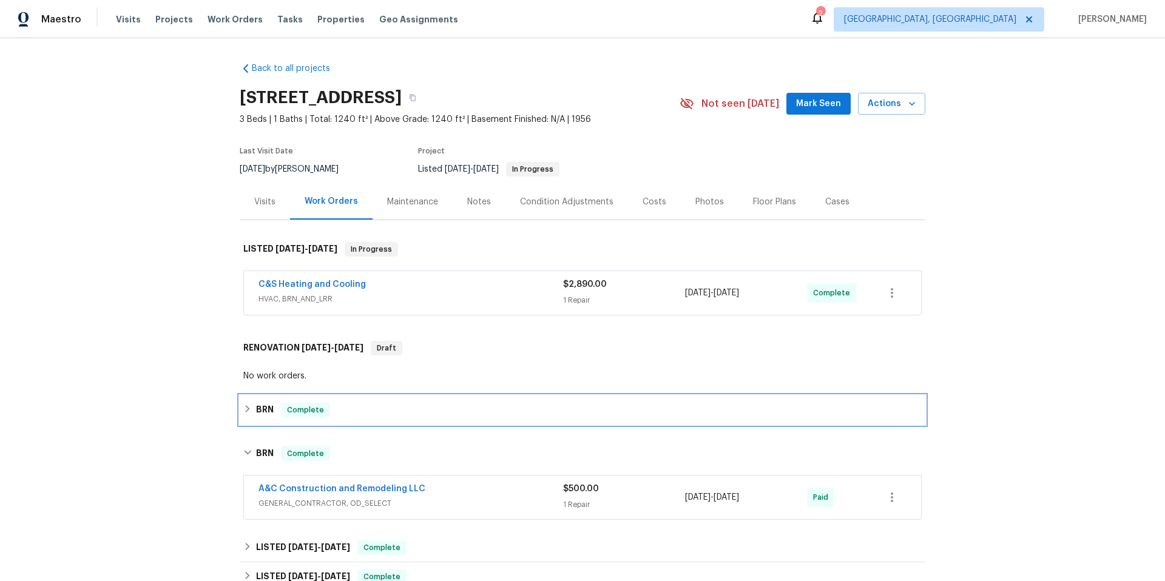
click at [352, 419] on div "BRN Complete" at bounding box center [582, 410] width 685 height 29
